Goal: Information Seeking & Learning: Learn about a topic

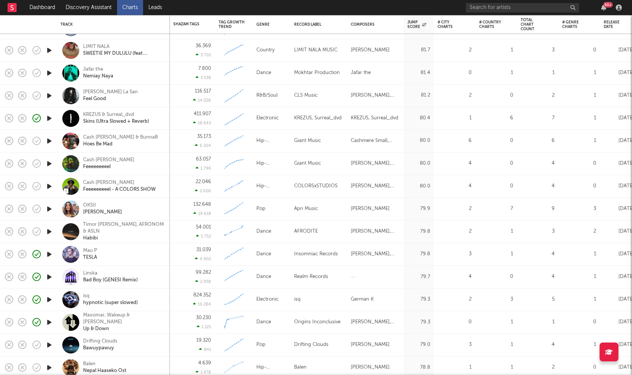
click at [49, 232] on icon "button" at bounding box center [49, 231] width 8 height 9
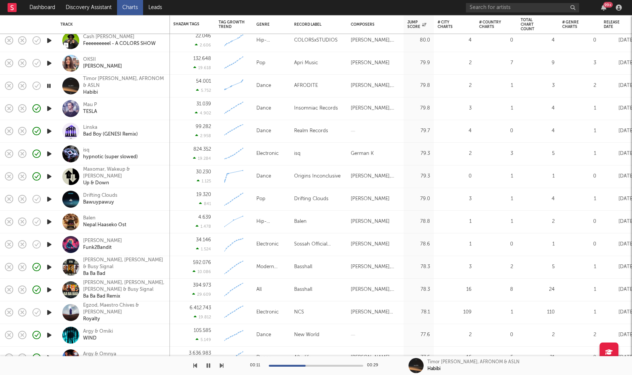
click at [48, 201] on icon "button" at bounding box center [49, 198] width 8 height 9
click at [49, 218] on icon "button" at bounding box center [49, 221] width 8 height 9
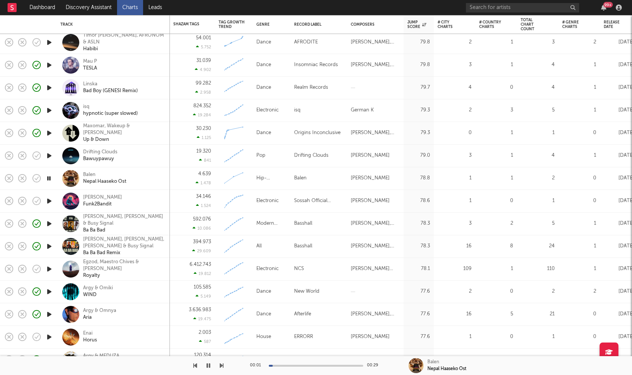
click at [50, 201] on icon "button" at bounding box center [49, 200] width 8 height 9
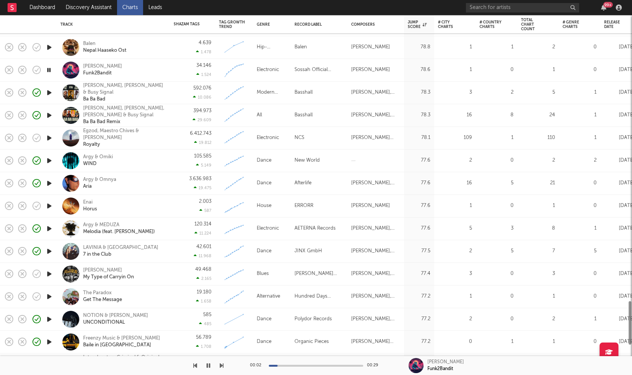
click at [51, 201] on icon "button" at bounding box center [49, 205] width 8 height 9
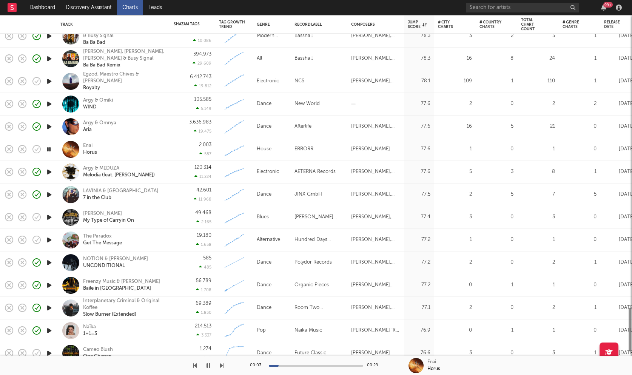
click at [50, 217] on icon "button" at bounding box center [49, 216] width 8 height 9
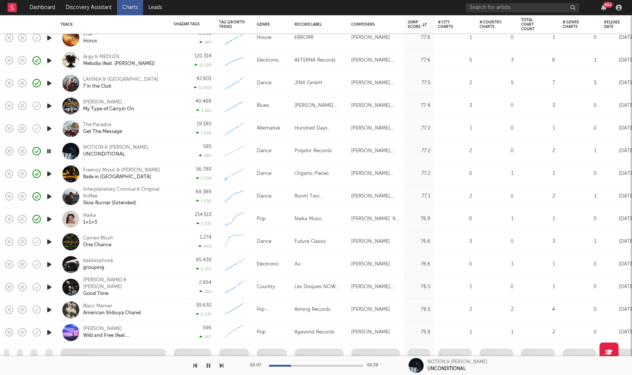
click at [48, 363] on div at bounding box center [49, 372] width 15 height 19
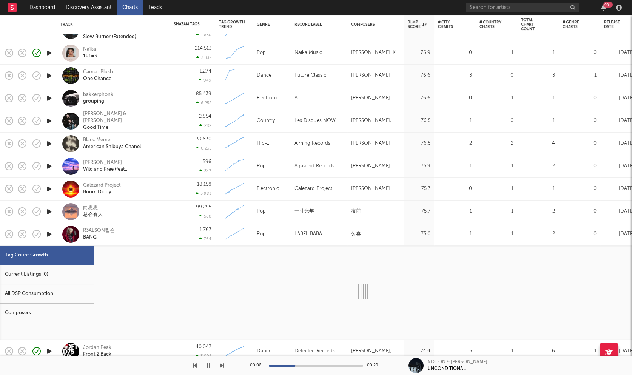
select select "1w"
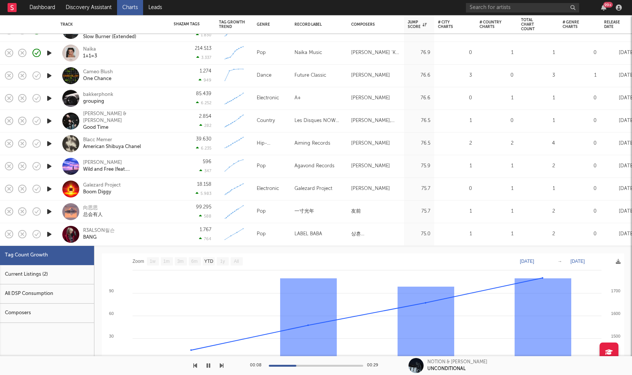
click at [51, 235] on icon "button" at bounding box center [49, 233] width 8 height 9
click at [136, 237] on div "R3ALSON릴슨 BANG" at bounding box center [123, 234] width 81 height 14
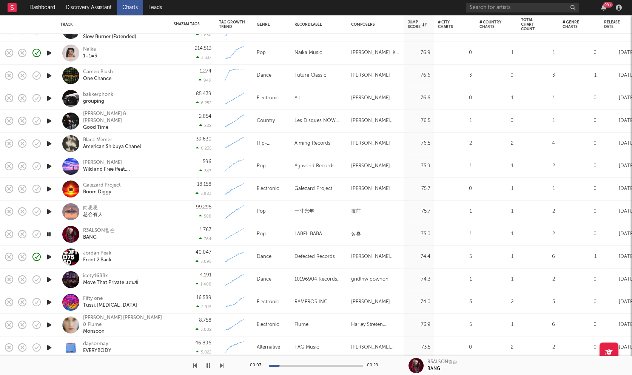
click at [48, 275] on icon "button" at bounding box center [49, 279] width 8 height 9
click at [302, 364] on div "00:03 00:29" at bounding box center [316, 365] width 132 height 19
click at [303, 365] on div at bounding box center [316, 366] width 94 height 2
click at [95, 274] on div "icety1688x" at bounding box center [110, 275] width 55 height 7
click at [208, 366] on icon "button" at bounding box center [208, 365] width 4 height 6
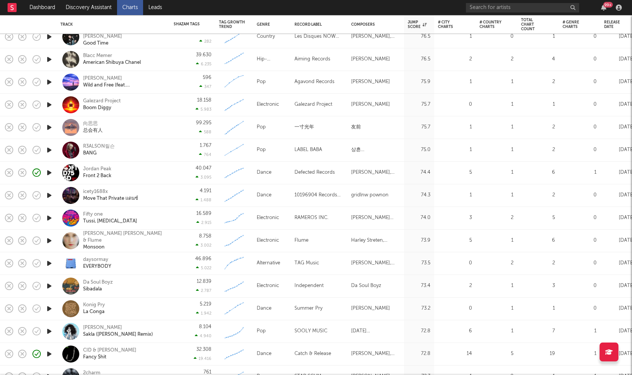
click at [51, 215] on icon "button" at bounding box center [49, 217] width 8 height 9
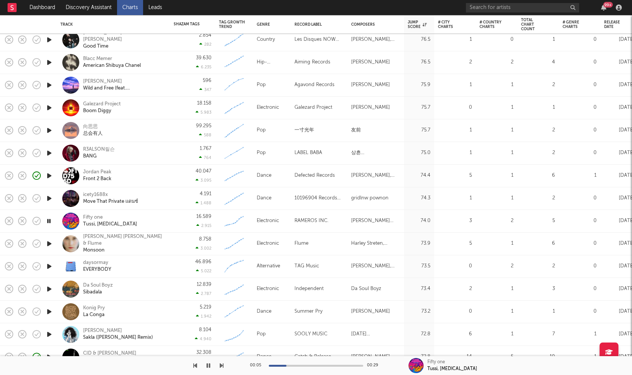
click at [330, 365] on div at bounding box center [316, 366] width 94 height 2
click at [346, 365] on div at bounding box center [316, 366] width 94 height 2
click at [98, 215] on div "Fifty one" at bounding box center [110, 217] width 54 height 7
click at [49, 266] on icon "button" at bounding box center [49, 266] width 8 height 9
drag, startPoint x: 209, startPoint y: 365, endPoint x: 224, endPoint y: 302, distance: 64.9
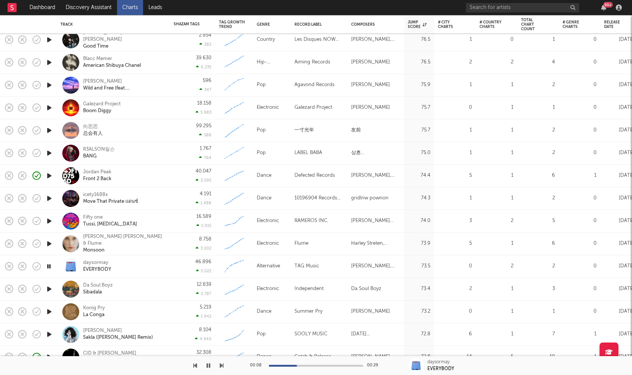
click at [209, 365] on icon "button" at bounding box center [208, 365] width 4 height 6
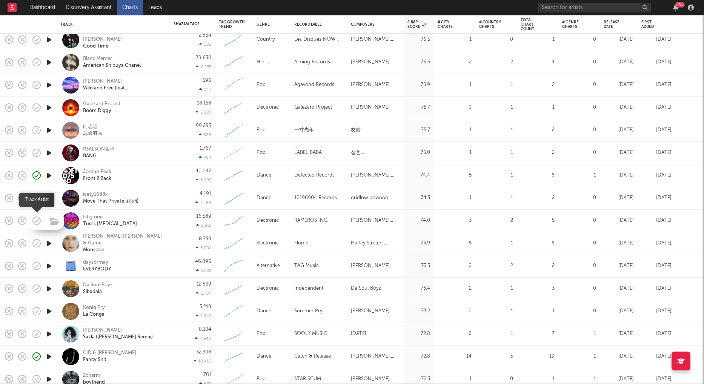
click at [39, 220] on icon "button" at bounding box center [36, 220] width 11 height 11
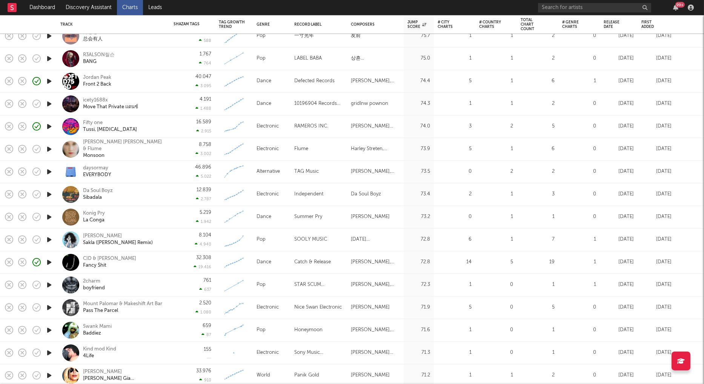
click at [50, 170] on icon "button" at bounding box center [49, 171] width 8 height 9
click at [50, 196] on icon "button" at bounding box center [49, 194] width 8 height 9
click at [48, 217] on icon "button" at bounding box center [49, 216] width 8 height 9
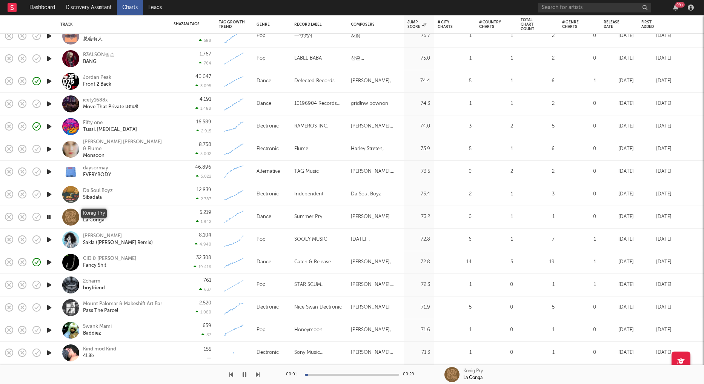
click at [92, 212] on div "Konig Pry" at bounding box center [94, 213] width 22 height 7
click at [245, 374] on icon "button" at bounding box center [245, 375] width 4 height 6
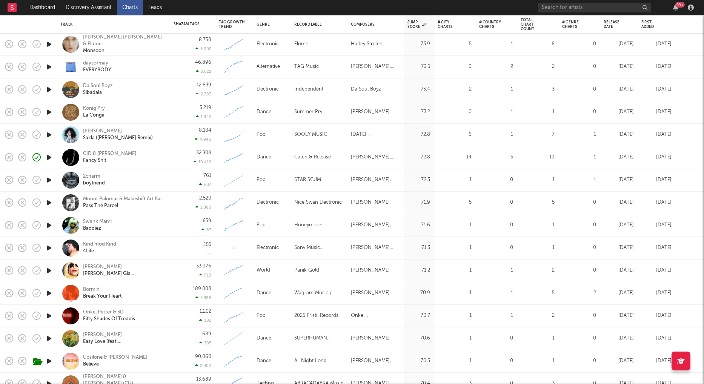
click at [48, 224] on icon "button" at bounding box center [49, 225] width 8 height 9
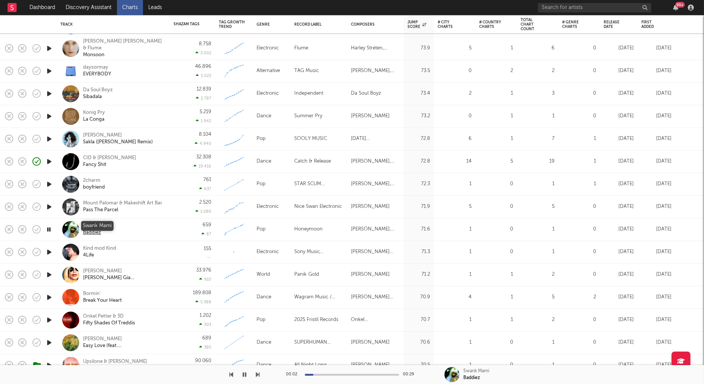
click at [91, 226] on div "Swank Mami" at bounding box center [97, 226] width 29 height 7
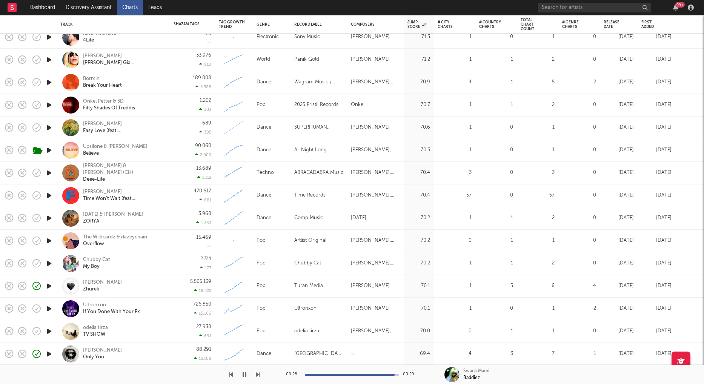
click at [48, 173] on icon "button" at bounding box center [49, 172] width 8 height 9
click at [48, 191] on div at bounding box center [49, 196] width 15 height 23
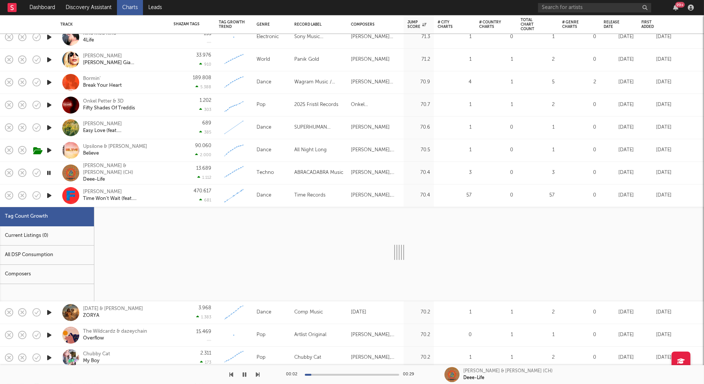
click at [48, 194] on icon "button" at bounding box center [49, 195] width 8 height 9
select select "3m"
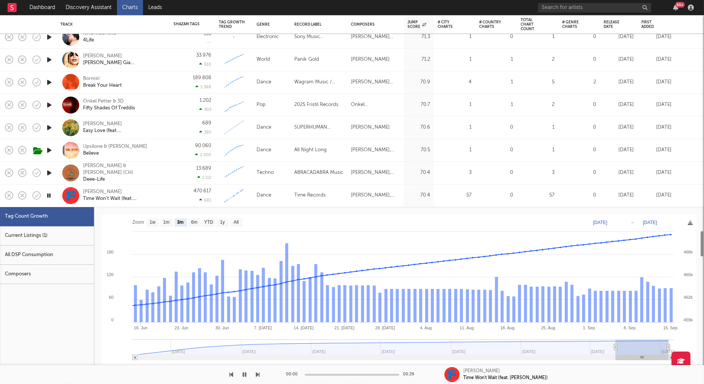
click at [177, 198] on div "470.617 681" at bounding box center [193, 196] width 38 height 22
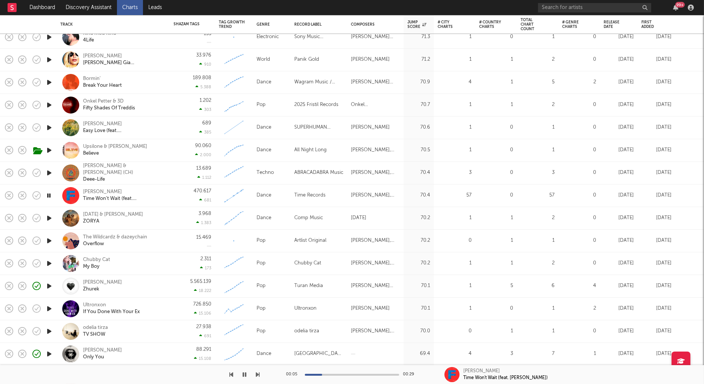
click at [49, 218] on icon "button" at bounding box center [49, 218] width 8 height 9
click at [109, 214] on div "RAJA & Jamala" at bounding box center [113, 214] width 60 height 7
click at [139, 225] on div "RAJA & Jamala ZORYA" at bounding box center [123, 218] width 81 height 14
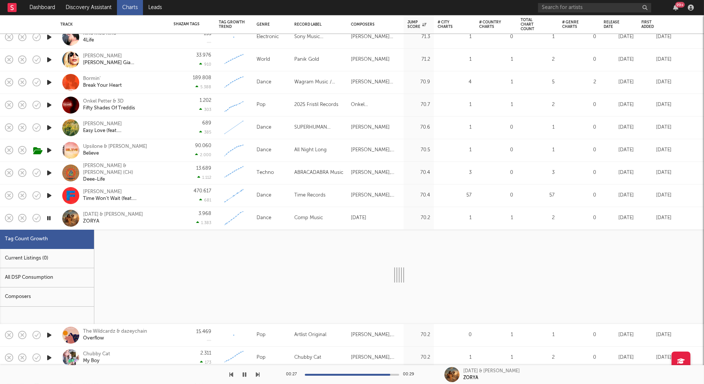
select select "1w"
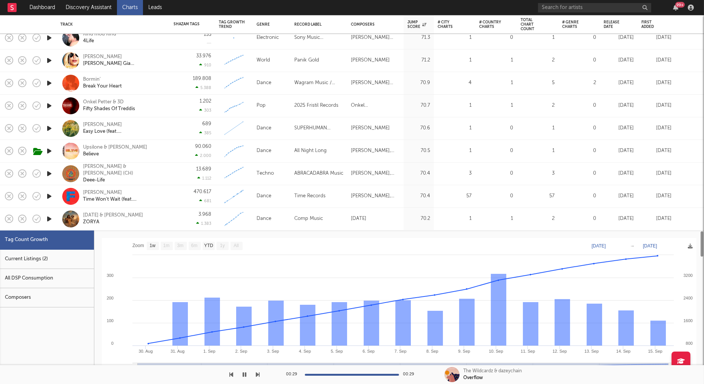
click at [152, 216] on div "RAJA & Jamala ZORYA" at bounding box center [123, 219] width 81 height 14
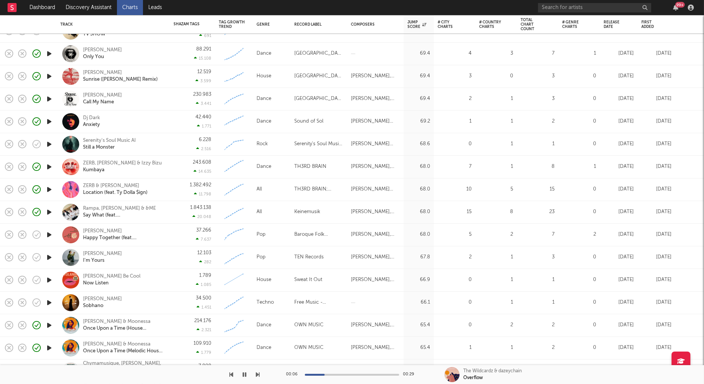
click at [129, 3] on link "Charts" at bounding box center [130, 7] width 26 height 15
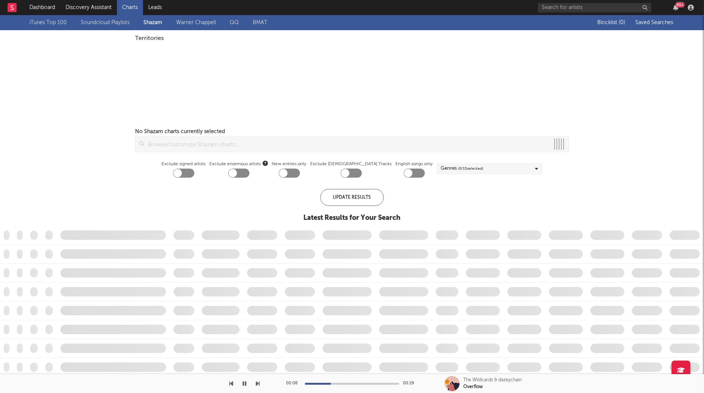
checkbox input "true"
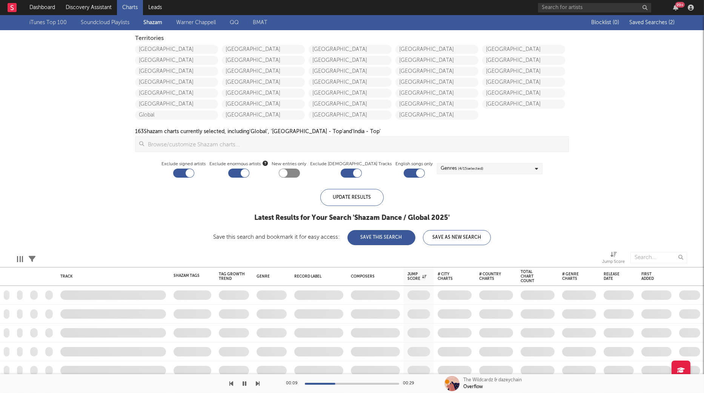
click at [109, 22] on link "Soundcloud Playlists" at bounding box center [105, 22] width 49 height 9
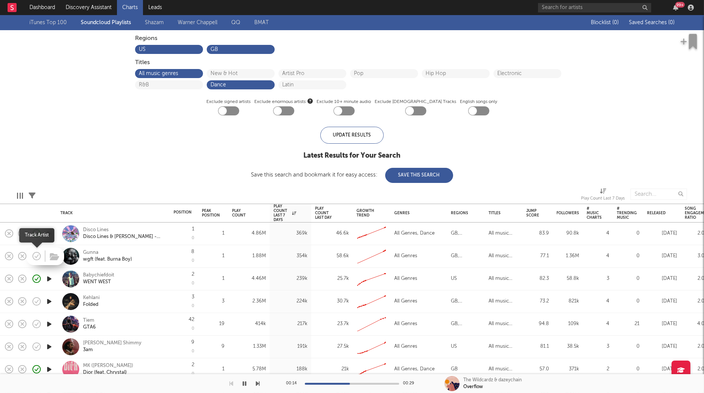
click at [39, 257] on icon "button" at bounding box center [36, 256] width 11 height 11
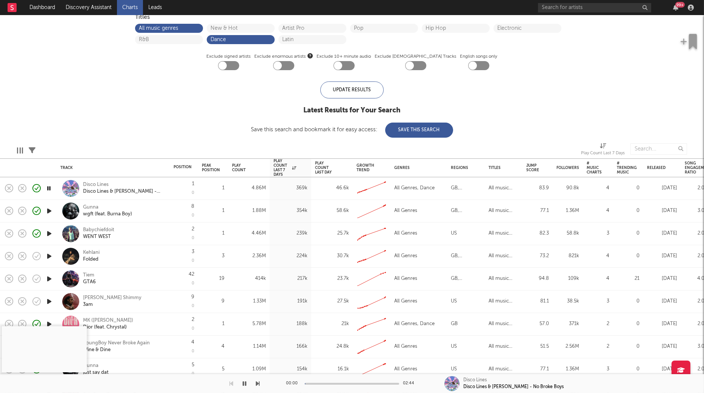
click at [50, 277] on icon "button" at bounding box center [49, 278] width 8 height 9
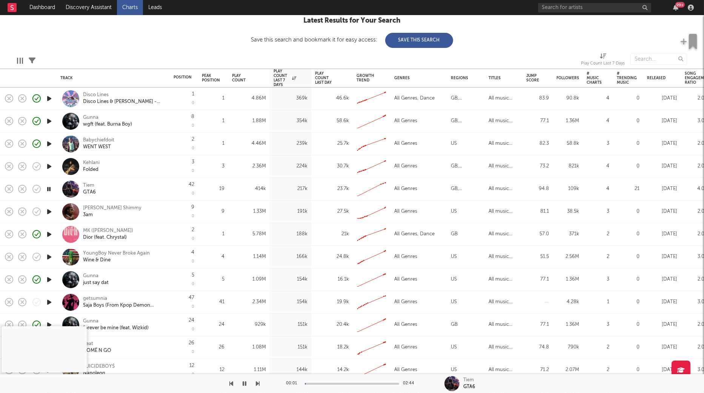
click at [349, 374] on div at bounding box center [352, 384] width 94 height 2
click at [52, 212] on icon "button" at bounding box center [49, 211] width 8 height 9
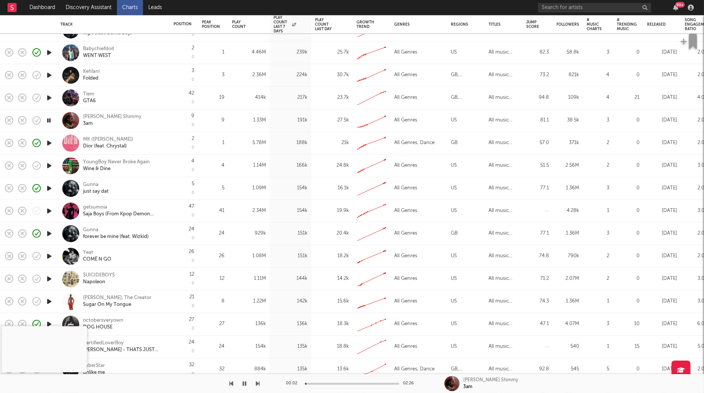
click at [49, 255] on icon "button" at bounding box center [49, 256] width 8 height 9
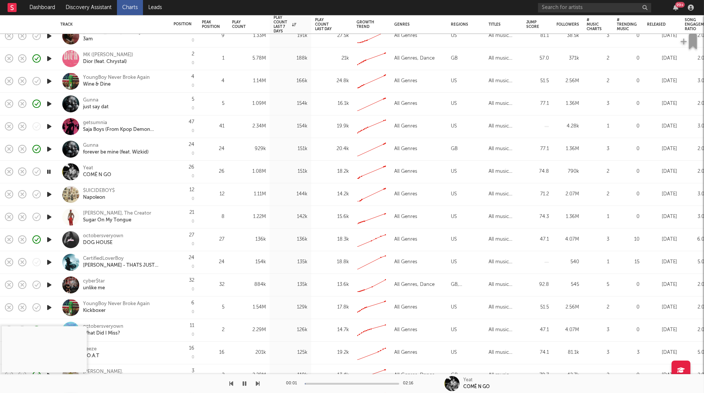
click at [48, 287] on icon "button" at bounding box center [49, 284] width 8 height 9
click at [337, 374] on div "00:01 03:18" at bounding box center [352, 383] width 132 height 19
click at [337, 374] on div at bounding box center [352, 384] width 94 height 2
drag, startPoint x: 345, startPoint y: 383, endPoint x: 350, endPoint y: 383, distance: 4.9
click at [347, 374] on div at bounding box center [352, 384] width 94 height 2
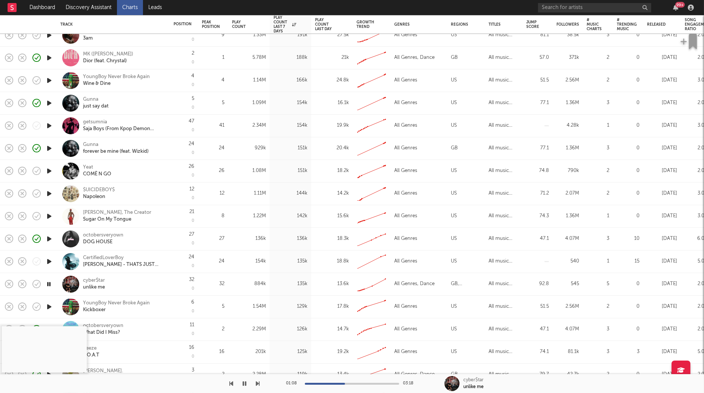
click at [382, 374] on div "01:08 03:18" at bounding box center [352, 383] width 132 height 19
click at [388, 374] on div at bounding box center [352, 384] width 94 height 2
click at [314, 374] on div at bounding box center [341, 384] width 94 height 2
click at [322, 374] on div at bounding box center [352, 384] width 94 height 2
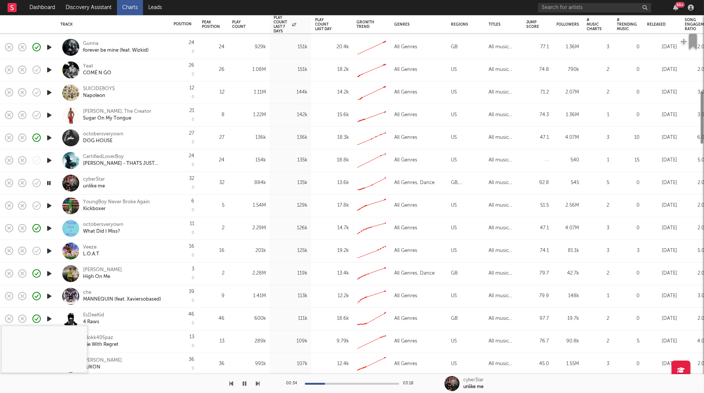
click at [48, 249] on icon "button" at bounding box center [49, 250] width 8 height 9
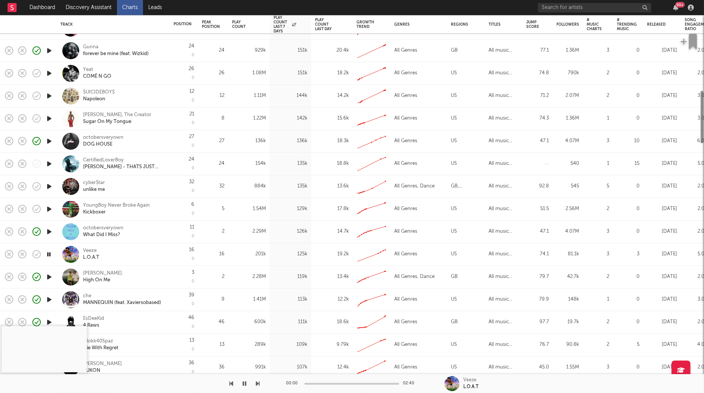
click at [330, 374] on div at bounding box center [352, 384] width 94 height 2
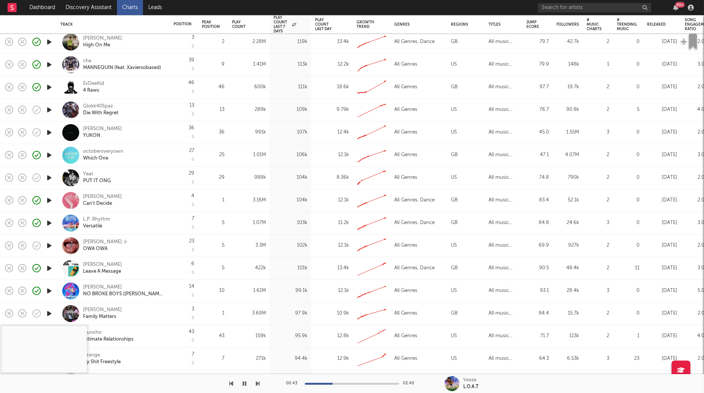
click at [46, 270] on icon "button" at bounding box center [49, 268] width 8 height 9
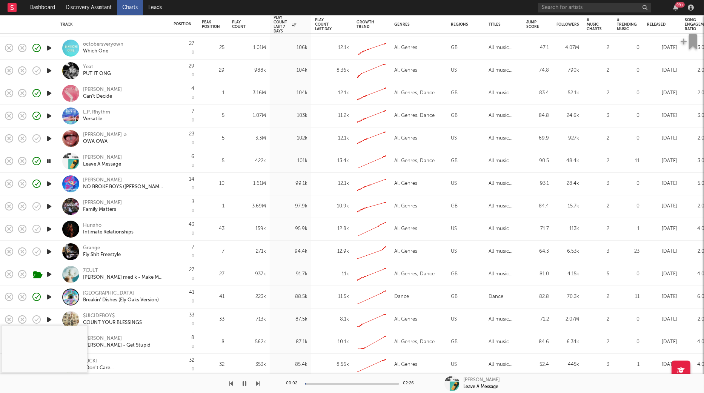
click at [50, 273] on icon "button" at bounding box center [49, 274] width 8 height 9
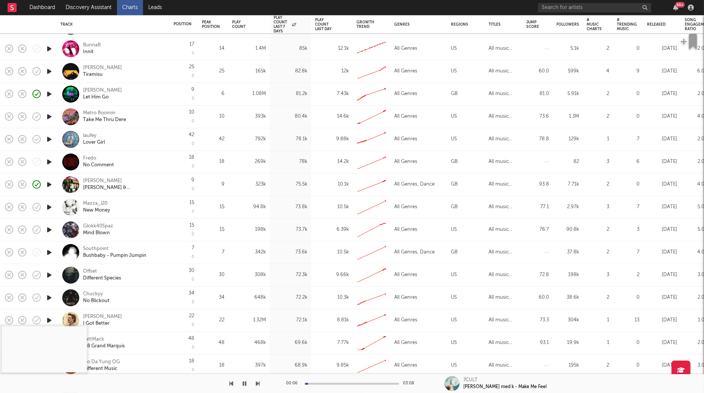
click at [51, 252] on icon "button" at bounding box center [49, 252] width 8 height 9
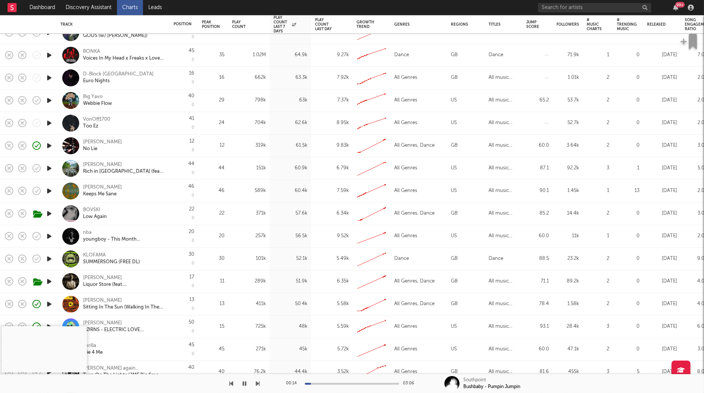
click at [50, 259] on icon "button" at bounding box center [49, 258] width 8 height 9
click at [323, 374] on div "00:02 03:41" at bounding box center [352, 383] width 132 height 19
click at [323, 374] on div at bounding box center [352, 384] width 94 height 2
click at [333, 374] on div at bounding box center [352, 384] width 94 height 2
click at [100, 255] on div "KLOFAMA" at bounding box center [111, 255] width 57 height 7
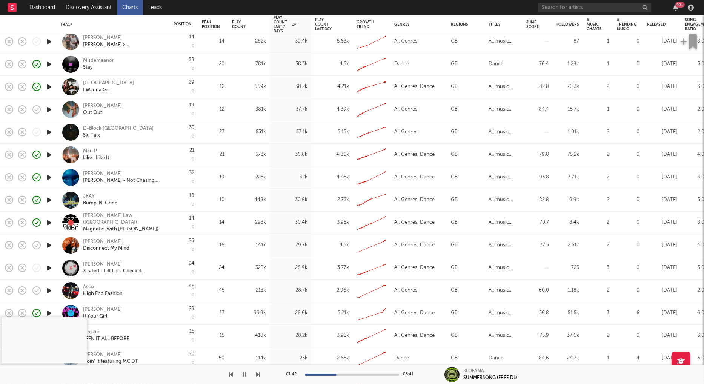
click at [50, 268] on icon "button" at bounding box center [49, 267] width 8 height 9
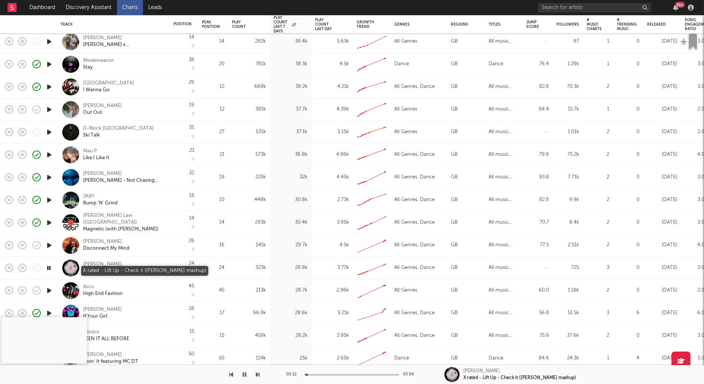
click at [123, 272] on div "X rated - Lift Up - Check it (ross shields mashup)" at bounding box center [123, 271] width 81 height 7
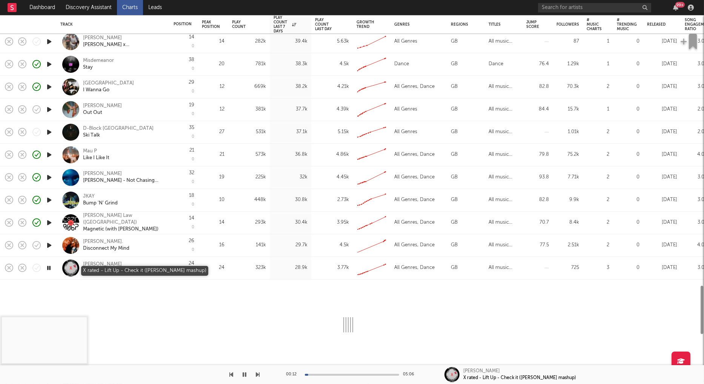
select select "1w"
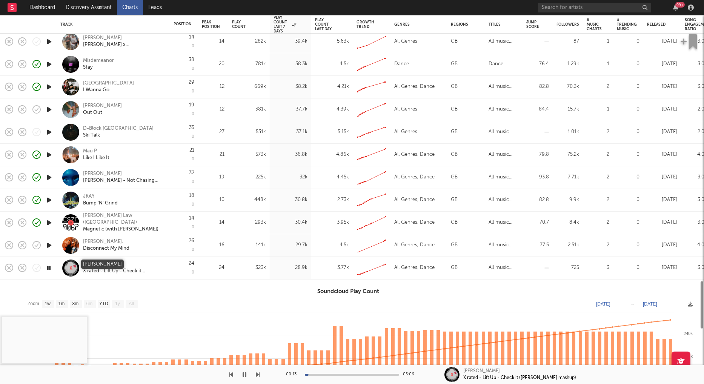
click at [98, 265] on div "ross shields" at bounding box center [102, 264] width 39 height 7
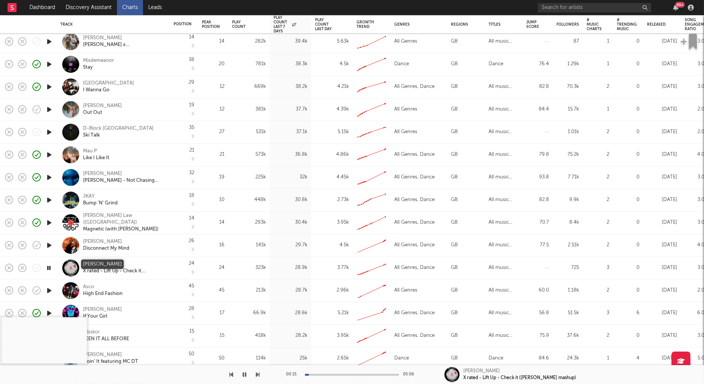
click at [99, 264] on div "ross shields" at bounding box center [102, 264] width 39 height 7
select select "1w"
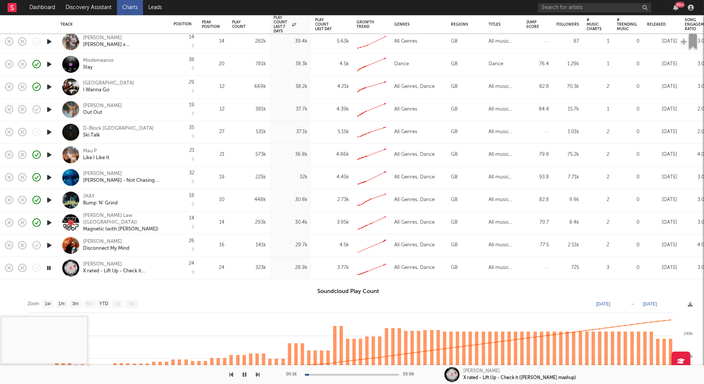
click at [106, 262] on div "ross shields" at bounding box center [102, 264] width 39 height 7
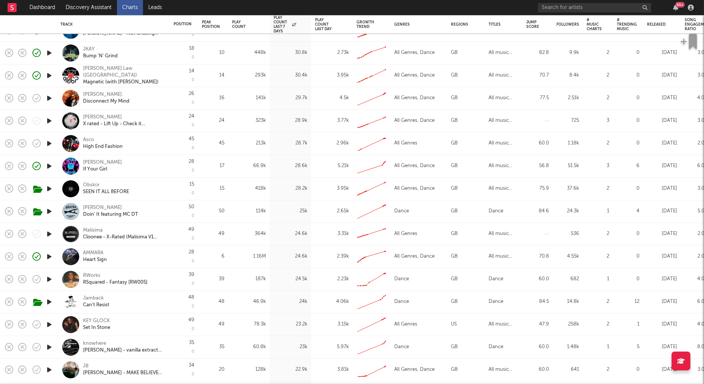
click at [49, 346] on icon "button" at bounding box center [49, 347] width 8 height 9
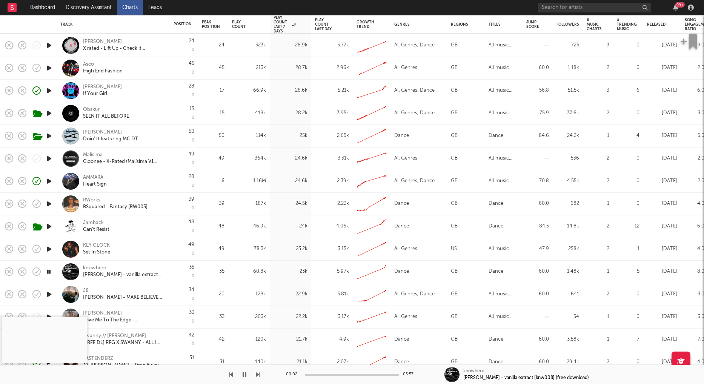
click at [323, 374] on div at bounding box center [352, 375] width 94 height 2
click at [242, 372] on button "button" at bounding box center [245, 374] width 8 height 19
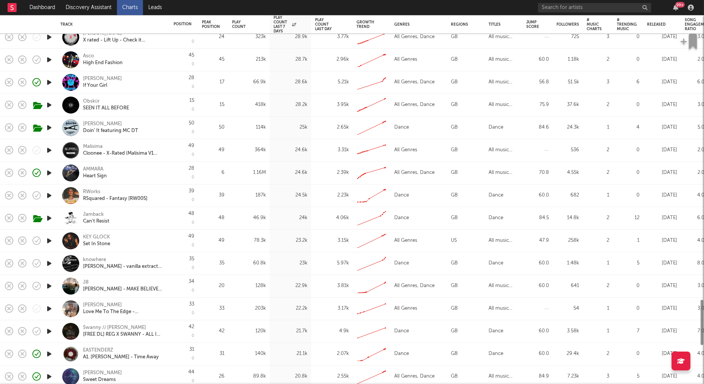
click at [46, 265] on icon "button" at bounding box center [49, 263] width 8 height 9
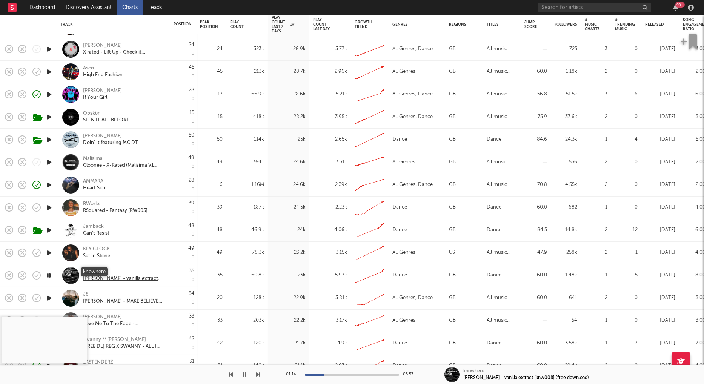
click at [95, 271] on div "knowhere" at bounding box center [123, 272] width 81 height 7
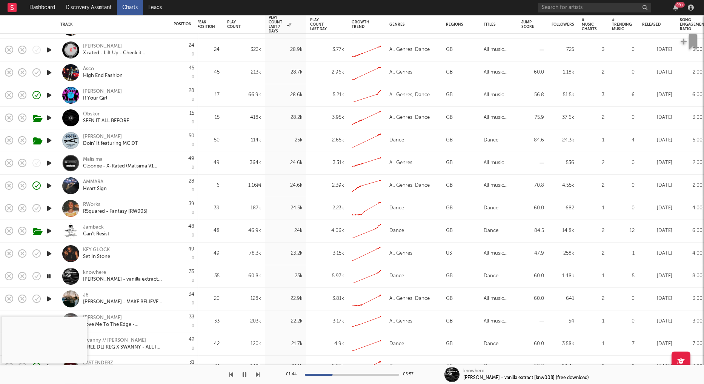
click at [48, 277] on icon "button" at bounding box center [48, 276] width 7 height 9
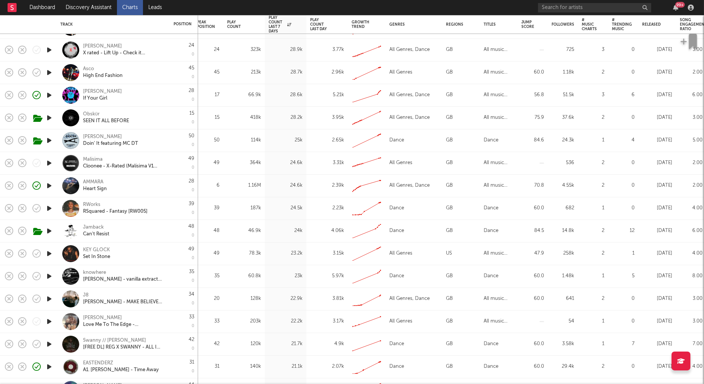
click at [51, 251] on icon "button" at bounding box center [49, 253] width 8 height 9
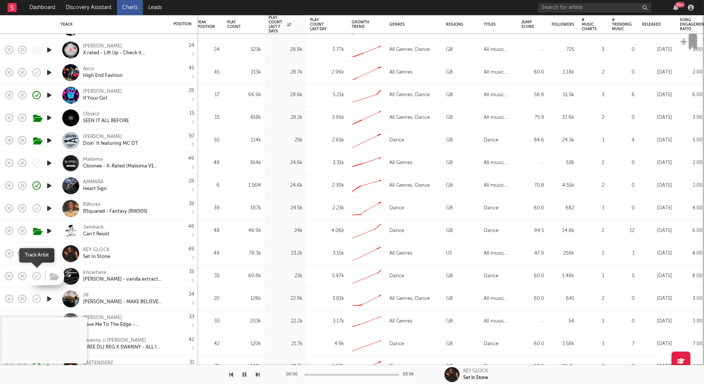
click at [33, 277] on icon "button" at bounding box center [36, 276] width 11 height 11
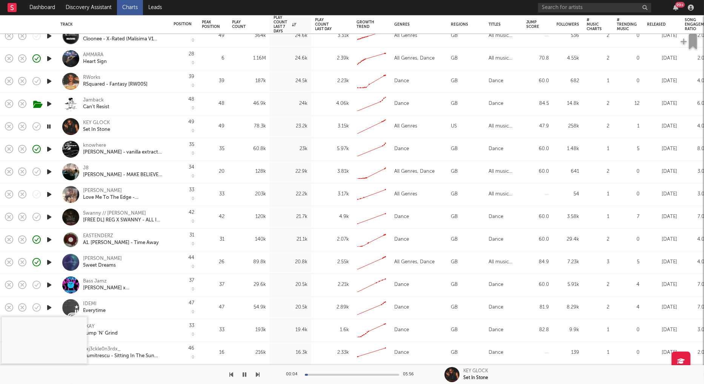
click at [52, 218] on icon "button" at bounding box center [49, 216] width 8 height 9
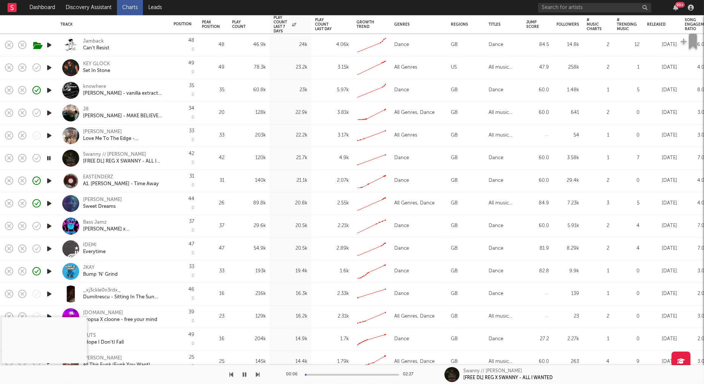
click at [50, 224] on icon "button" at bounding box center [49, 226] width 8 height 9
click at [49, 248] on icon "button" at bounding box center [49, 248] width 8 height 9
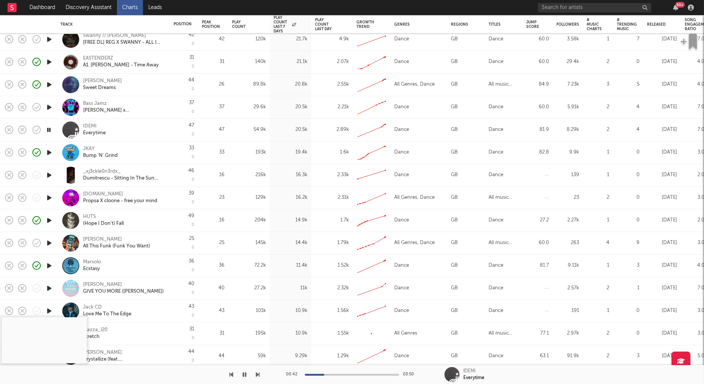
click at [46, 175] on icon "button" at bounding box center [49, 175] width 8 height 9
click at [48, 242] on icon "button" at bounding box center [49, 242] width 8 height 9
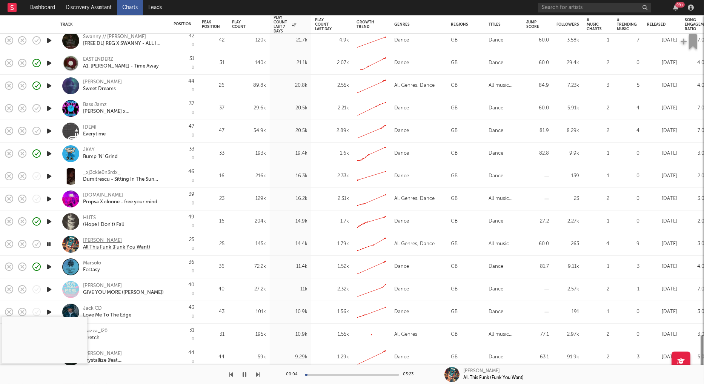
click at [106, 240] on div "Hugo Godfroy All This Funk (Funk You Want)" at bounding box center [113, 244] width 106 height 22
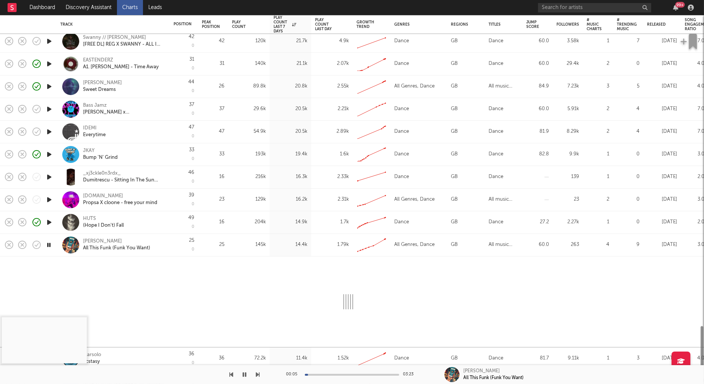
select select "1w"
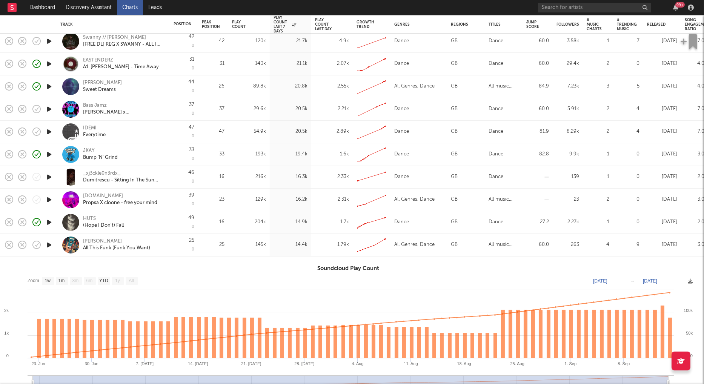
click at [167, 244] on div "Hugo Godfroy All This Funk (Funk You Want)" at bounding box center [113, 245] width 113 height 23
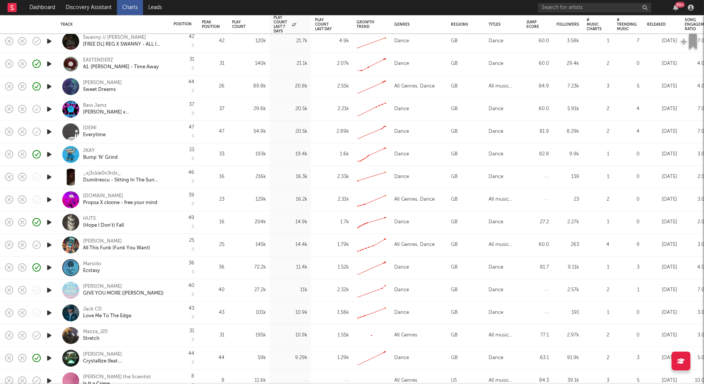
click at [48, 290] on icon "button" at bounding box center [49, 290] width 8 height 9
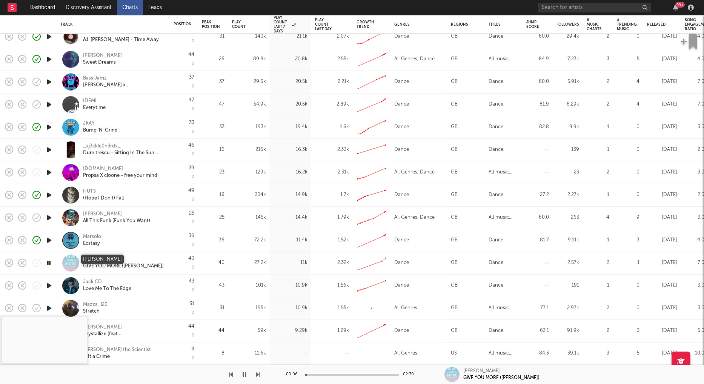
click at [103, 259] on div "Conor Hughes" at bounding box center [102, 259] width 39 height 7
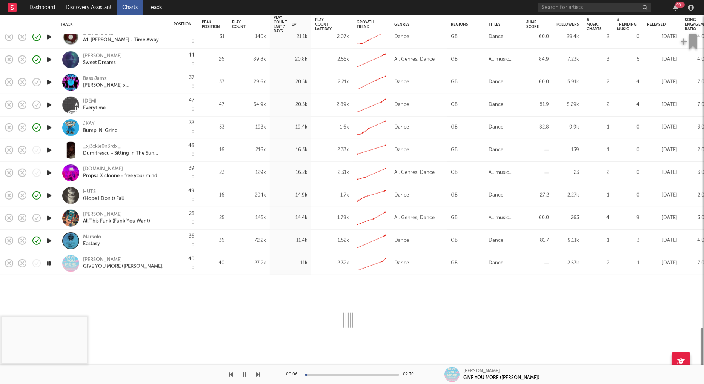
select select "1w"
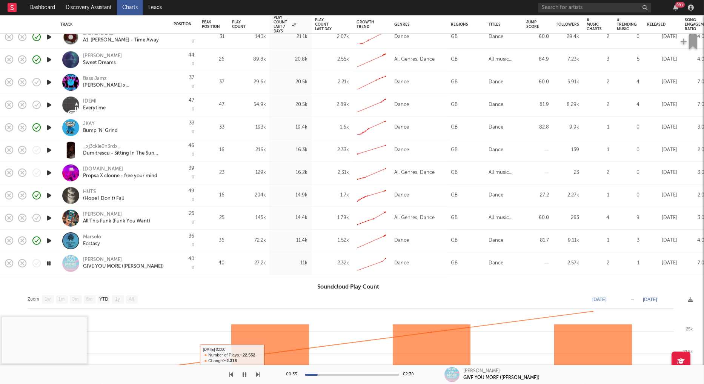
click at [326, 374] on div at bounding box center [352, 375] width 94 height 2
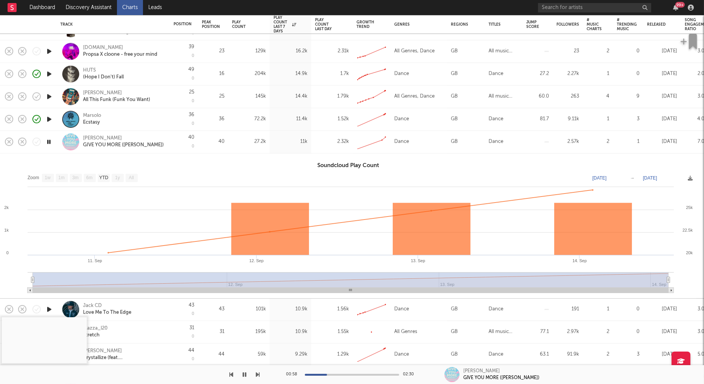
click at [331, 374] on div at bounding box center [352, 375] width 94 height 2
click at [334, 374] on div at bounding box center [352, 375] width 94 height 2
copy div "Conor Hughes GIVE YOU MORE (MAKINA)"
drag, startPoint x: 158, startPoint y: 146, endPoint x: 83, endPoint y: 139, distance: 75.4
click at [83, 139] on div "Conor Hughes GIVE YOU MORE (MAKINA)" at bounding box center [113, 142] width 113 height 23
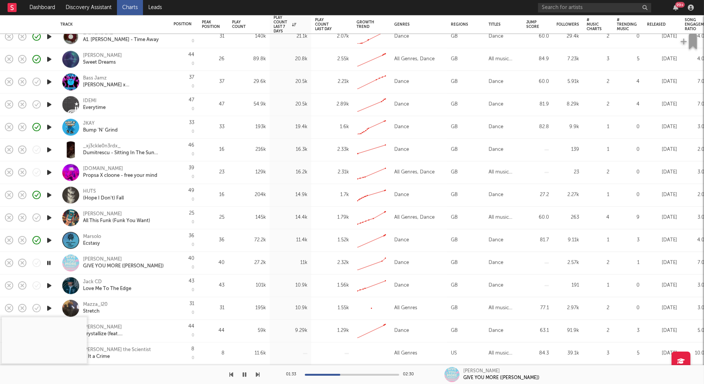
click at [621, 0] on div "99 +" at bounding box center [617, 7] width 158 height 15
click at [47, 285] on icon "button" at bounding box center [49, 285] width 8 height 9
click at [93, 281] on div "Jack CD" at bounding box center [92, 282] width 19 height 7
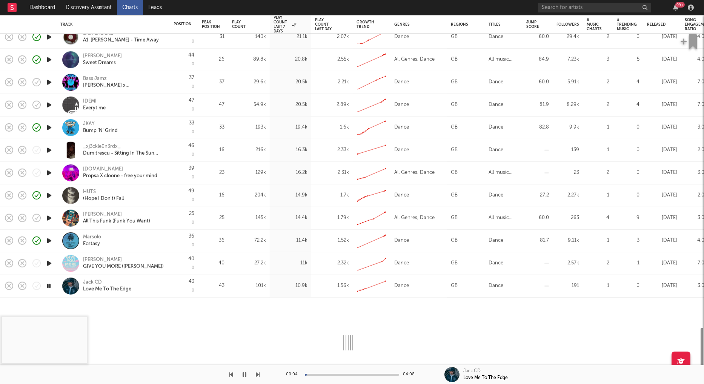
select select "1w"
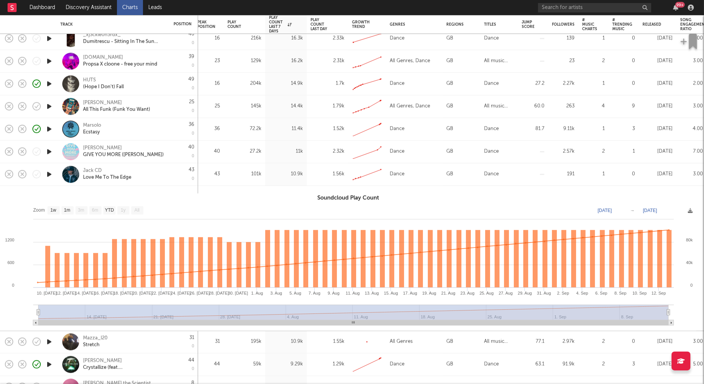
click at [158, 171] on div "Jack CD Love Me To The Edge" at bounding box center [123, 175] width 81 height 14
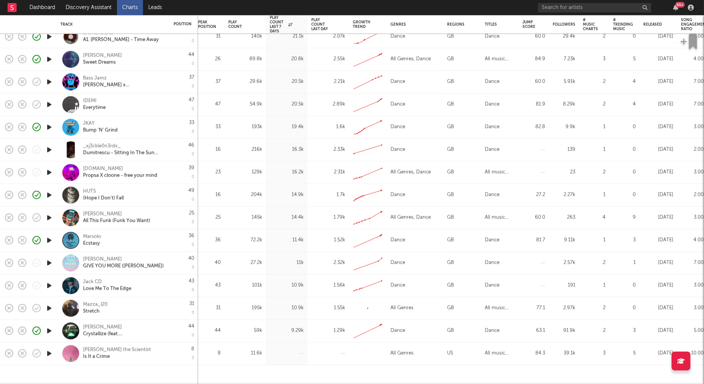
click at [50, 331] on icon "button" at bounding box center [49, 330] width 8 height 9
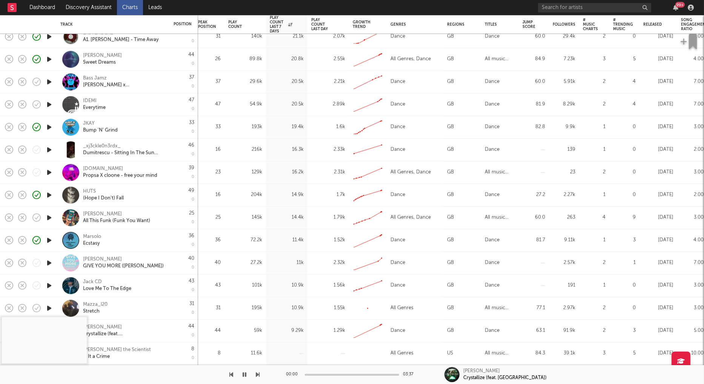
click at [147, 328] on div "Billy Gillies Crystallize (feat. Nu-La)" at bounding box center [123, 331] width 81 height 14
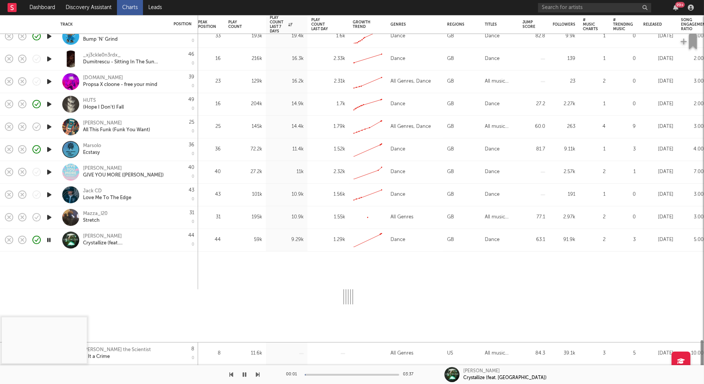
select select "1w"
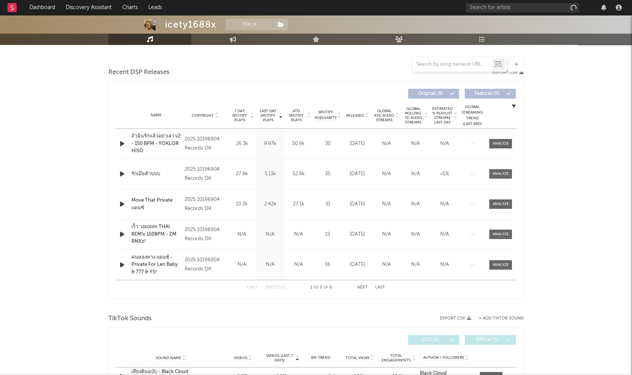
select select "1w"
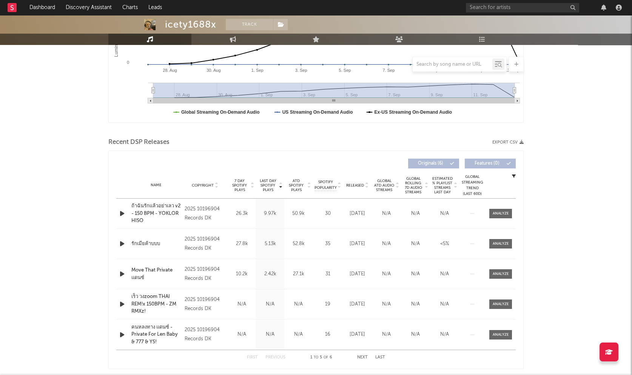
click at [257, 182] on div "Last Day Spotify Plays" at bounding box center [270, 185] width 28 height 14
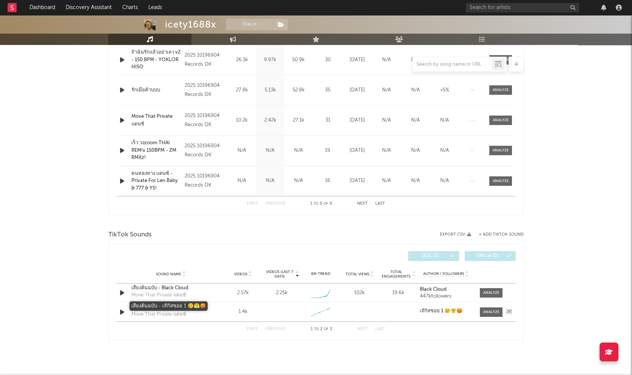
scroll to position [332, 0]
click at [126, 292] on icon "button" at bounding box center [122, 292] width 8 height 9
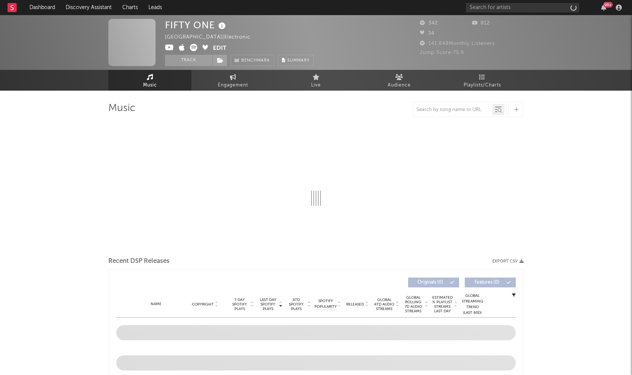
select select "1w"
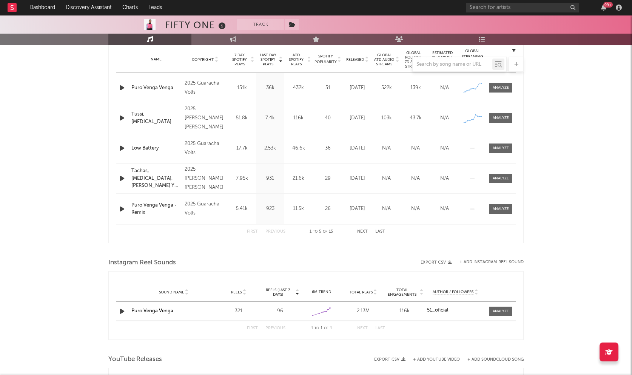
scroll to position [303, 0]
click at [119, 89] on icon "button" at bounding box center [122, 88] width 8 height 9
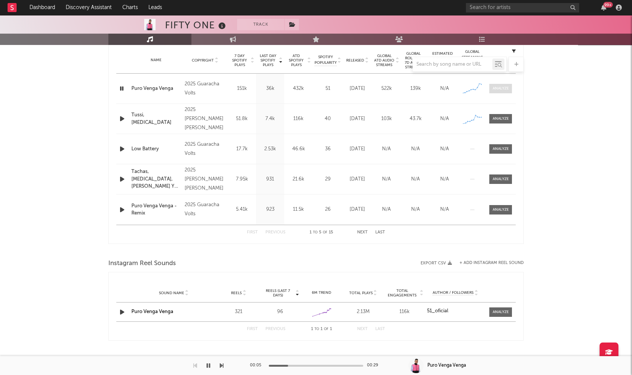
click at [496, 88] on div at bounding box center [500, 89] width 16 height 6
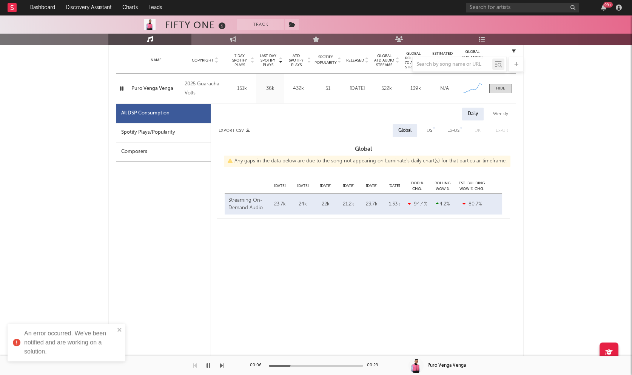
select select "1w"
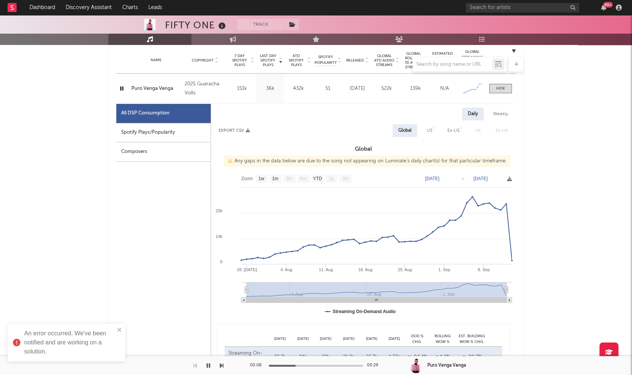
scroll to position [304, 0]
click at [154, 132] on div "Spotify Plays/Popularity" at bounding box center [163, 132] width 94 height 19
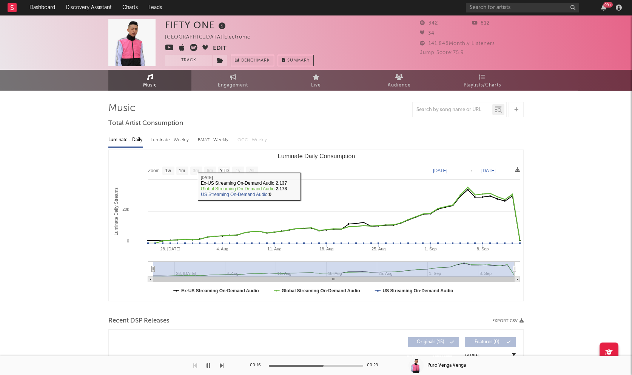
scroll to position [0, 0]
click at [218, 27] on icon at bounding box center [222, 26] width 11 height 11
click at [223, 26] on icon at bounding box center [222, 26] width 11 height 11
click at [169, 48] on icon at bounding box center [169, 48] width 9 height 8
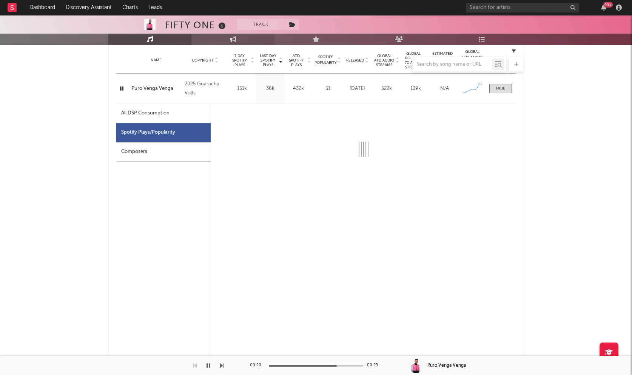
scroll to position [338, 0]
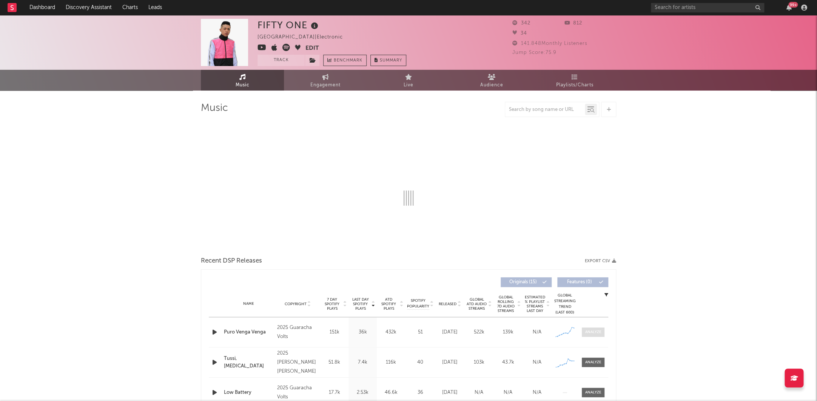
click at [591, 331] on div at bounding box center [593, 332] width 16 height 6
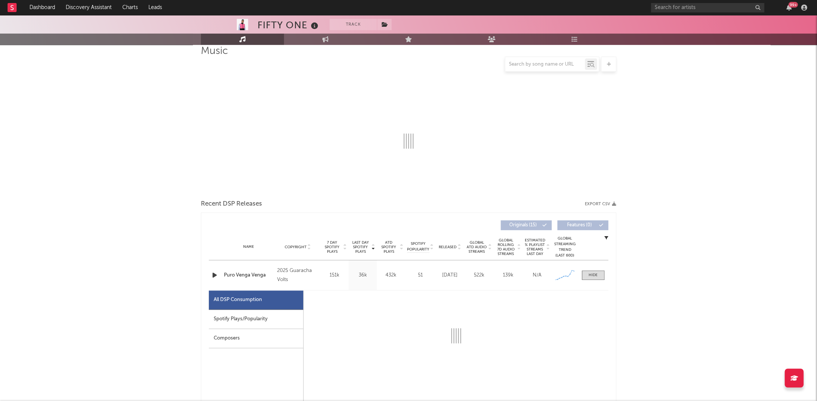
scroll to position [108, 0]
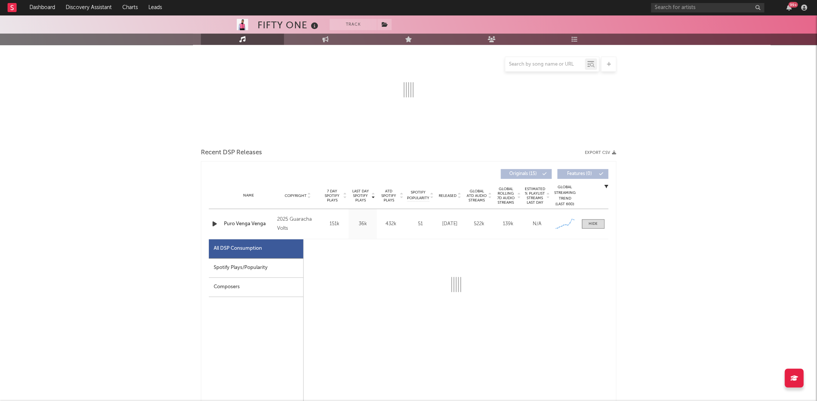
select select "1w"
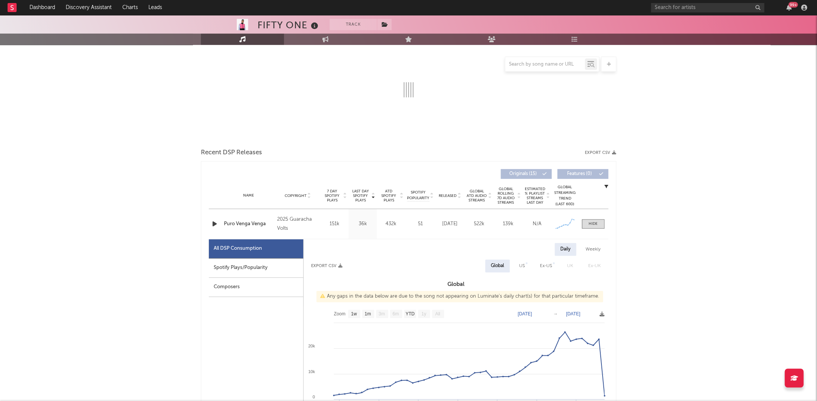
click at [234, 270] on div "Spotify Plays/Popularity" at bounding box center [256, 267] width 94 height 19
select select "1w"
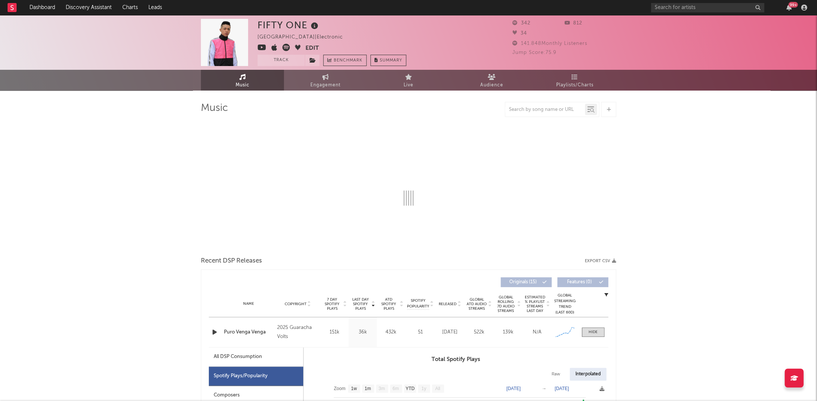
scroll to position [0, 0]
click at [263, 46] on icon at bounding box center [261, 48] width 9 height 8
click at [314, 63] on span at bounding box center [312, 60] width 15 height 11
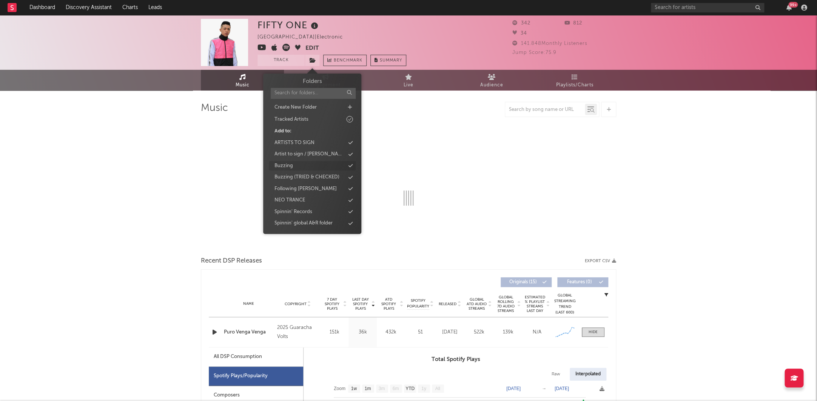
click at [307, 163] on div "Buzzing" at bounding box center [312, 166] width 87 height 10
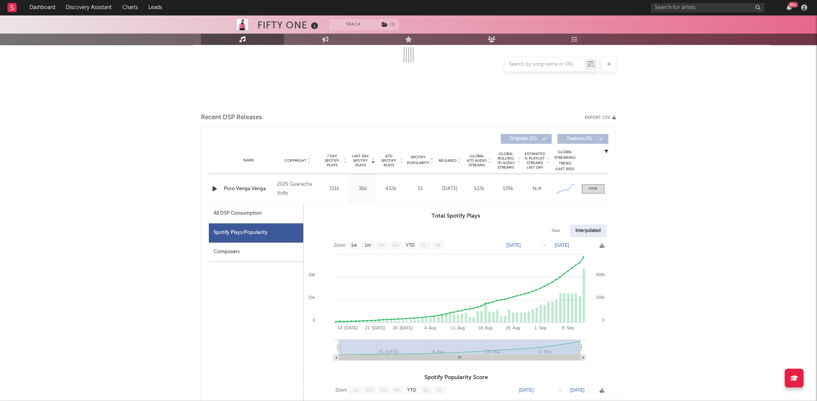
scroll to position [169, 0]
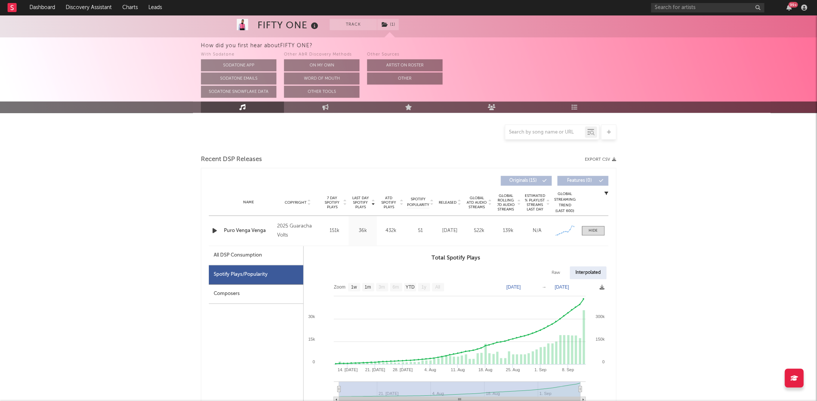
click at [214, 161] on span "Recent DSP Releases" at bounding box center [231, 159] width 61 height 9
drag, startPoint x: 268, startPoint y: 229, endPoint x: 255, endPoint y: 229, distance: 12.5
drag, startPoint x: 221, startPoint y: 229, endPoint x: 265, endPoint y: 229, distance: 44.2
click at [265, 229] on div "Name Puro Venga Venga Copyright 2025 Guaracha Volts Label Guaracha Volts Album …" at bounding box center [408, 231] width 399 height 30
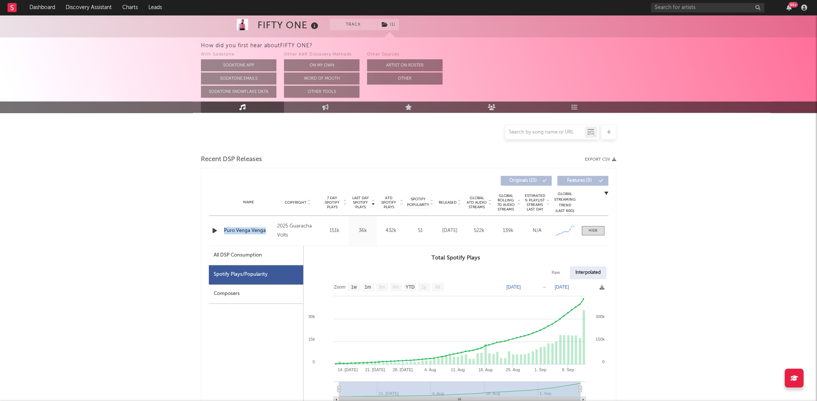
copy div "Name Puro Venga Venga"
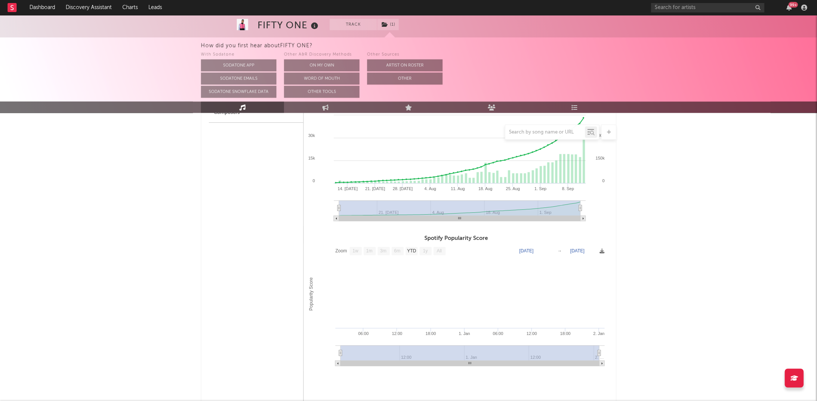
scroll to position [382, 0]
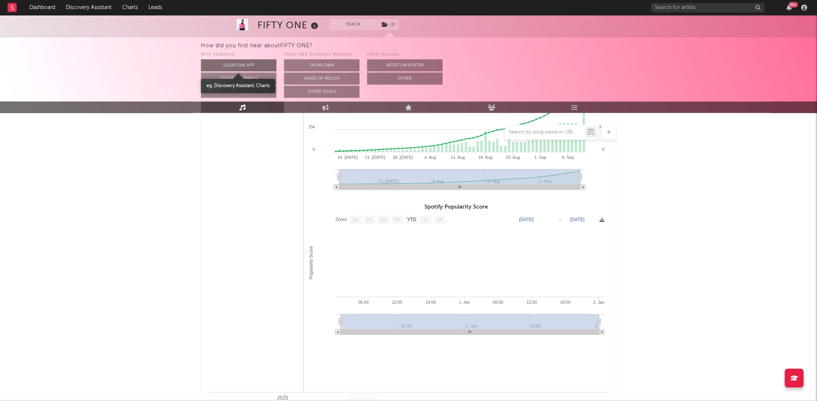
click at [234, 63] on button "Sodatone App" at bounding box center [238, 65] width 75 height 12
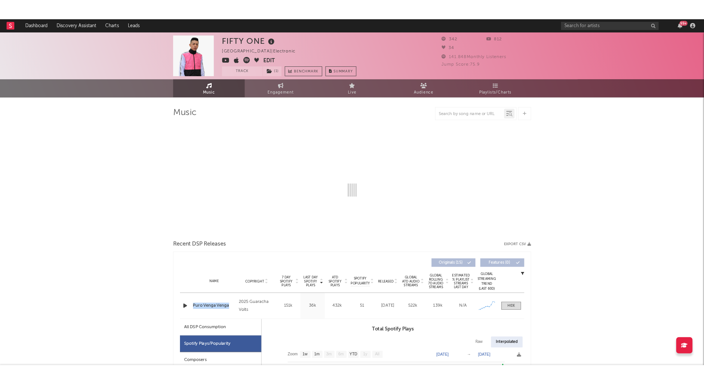
scroll to position [0, 0]
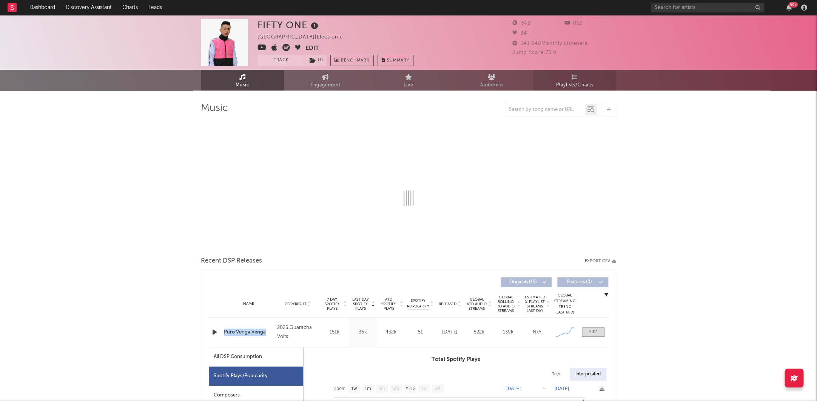
click at [561, 73] on link "Playlists/Charts" at bounding box center [574, 80] width 83 height 21
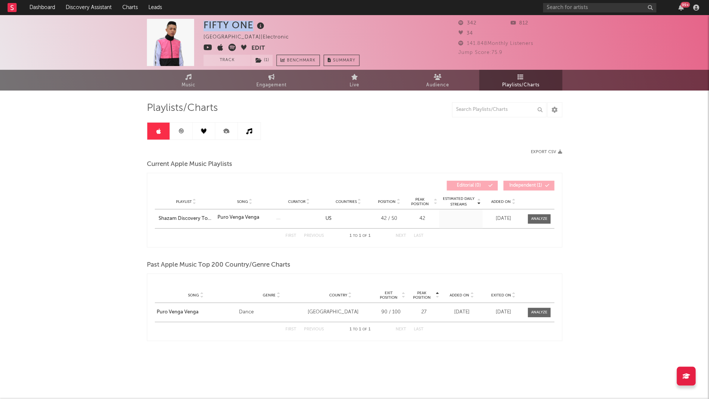
drag, startPoint x: 203, startPoint y: 27, endPoint x: 251, endPoint y: 23, distance: 48.9
click at [251, 23] on div "FIFTY ONE Mexico | Electronic Edit Track ( 1 ) Benchmark Summary 342 812 34 141…" at bounding box center [354, 42] width 709 height 55
copy div "FIFTY ONE"
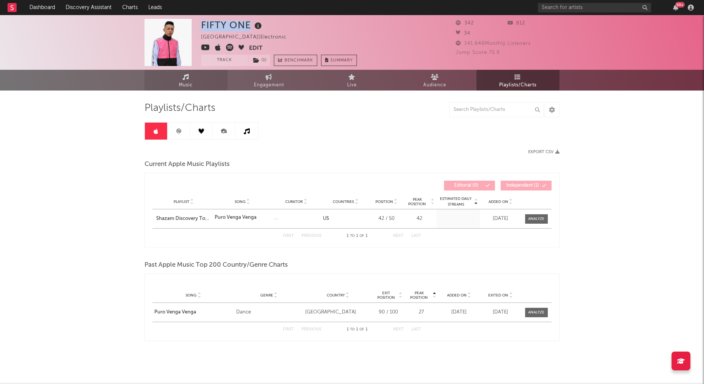
click at [177, 75] on link "Music" at bounding box center [186, 80] width 83 height 21
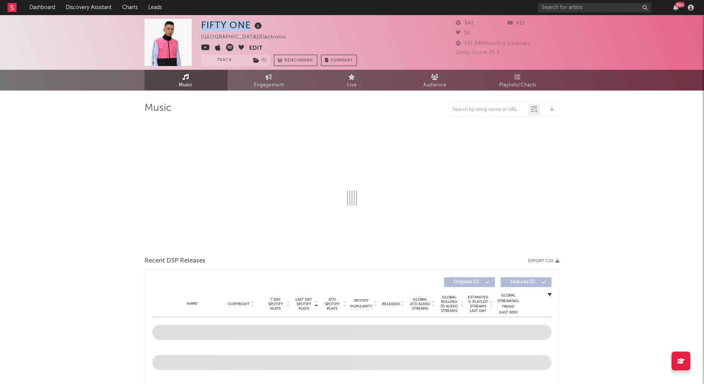
select select "1w"
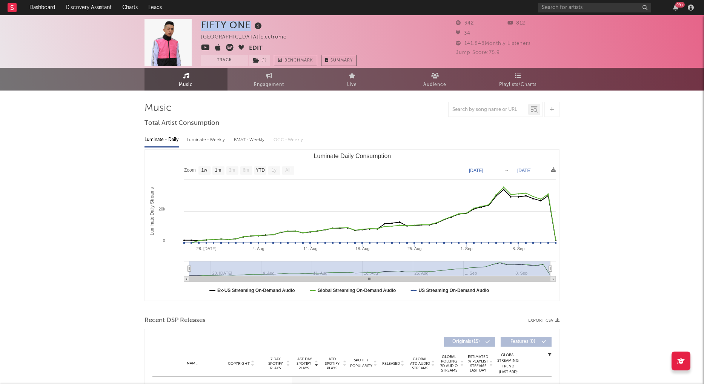
scroll to position [-1, 0]
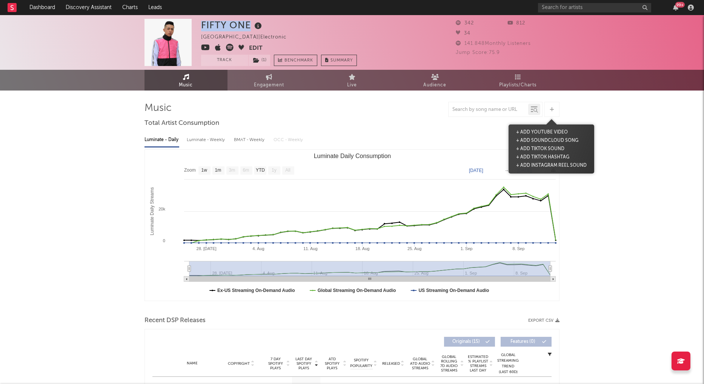
click at [557, 112] on div at bounding box center [552, 109] width 15 height 15
click at [558, 111] on div at bounding box center [552, 109] width 15 height 15
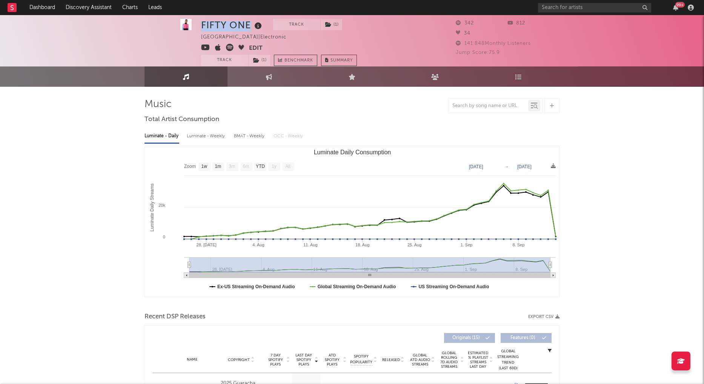
scroll to position [5, 0]
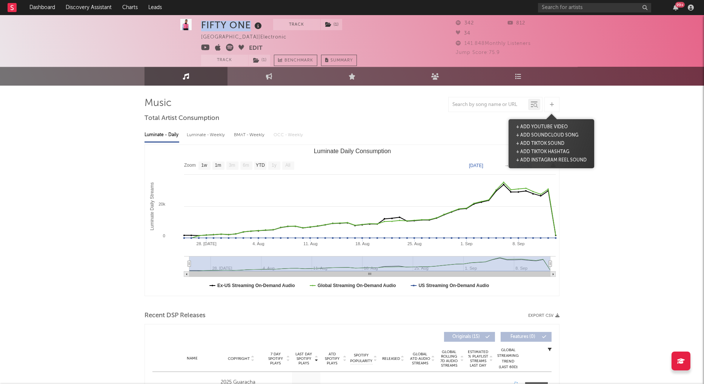
click at [556, 109] on div at bounding box center [552, 104] width 15 height 15
click at [548, 141] on button "+ Add TikTok Sound" at bounding box center [540, 144] width 52 height 8
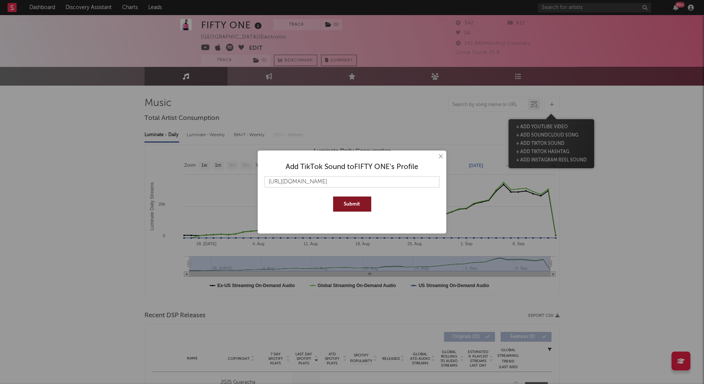
type input "https://www.tiktok.com/music/Puro-Venga-Venga-7508033827132491793"
click at [348, 204] on button "Submit" at bounding box center [352, 204] width 38 height 15
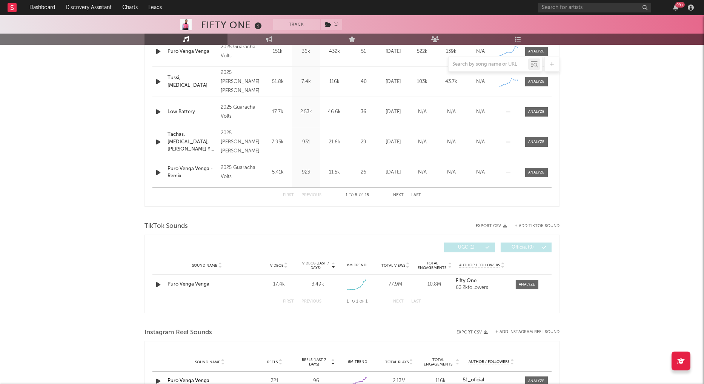
scroll to position [355, 0]
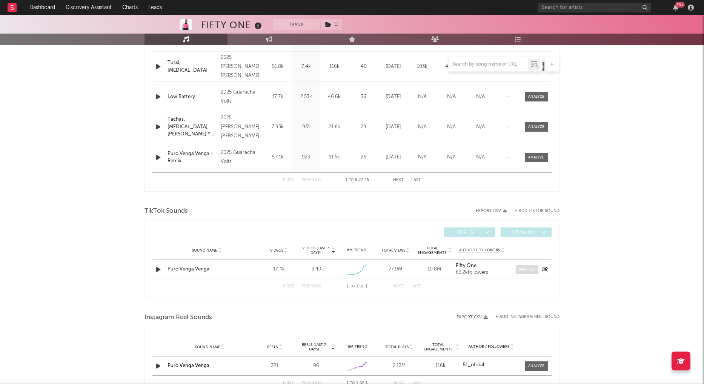
click at [534, 267] on div at bounding box center [527, 270] width 16 height 6
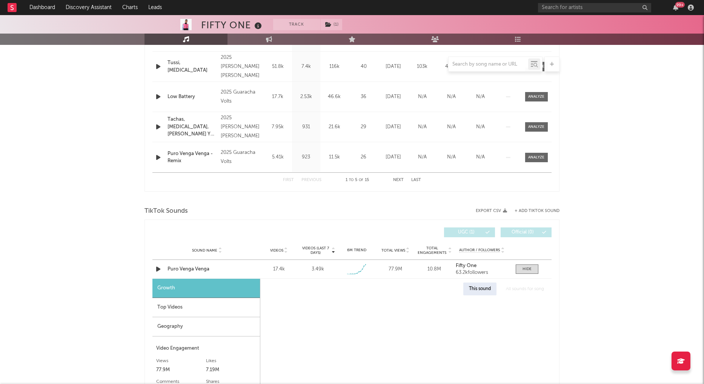
select select "1w"
click at [190, 309] on div "Top Videos" at bounding box center [206, 307] width 108 height 19
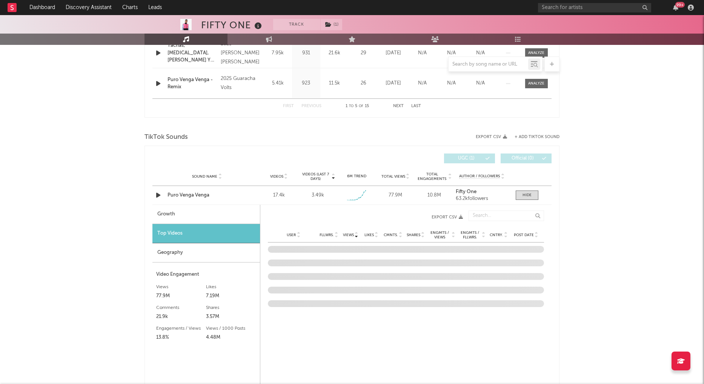
scroll to position [440, 0]
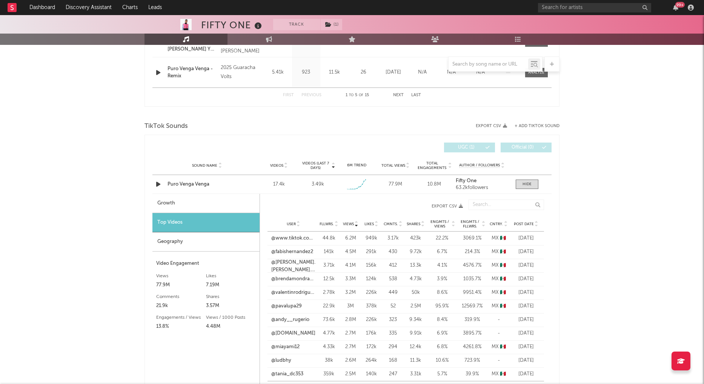
click at [530, 222] on span "Post Date" at bounding box center [524, 224] width 20 height 5
click at [197, 200] on div "Growth" at bounding box center [205, 203] width 107 height 19
select select "1w"
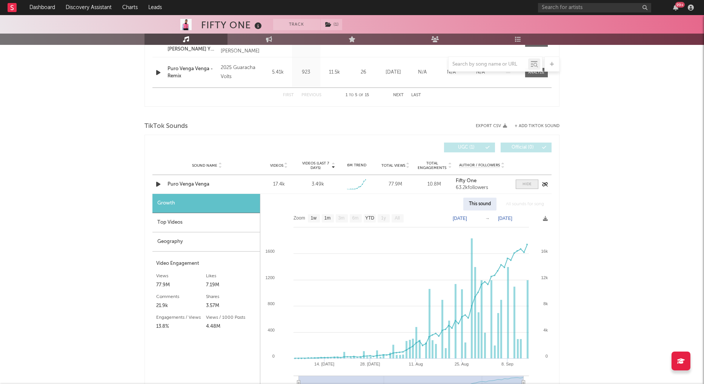
click at [526, 182] on div at bounding box center [527, 185] width 9 height 6
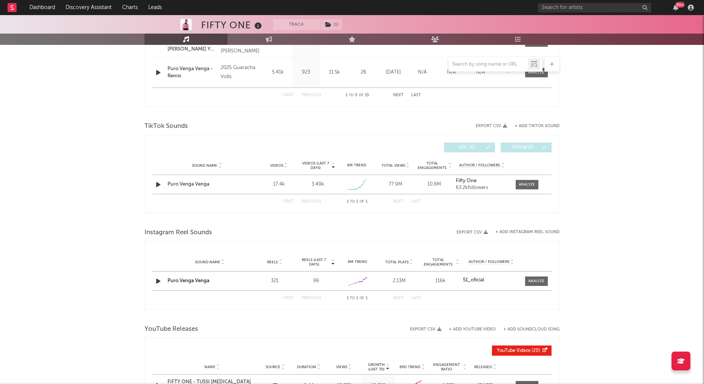
click at [191, 278] on link "Puro Venga Venga" at bounding box center [189, 280] width 42 height 5
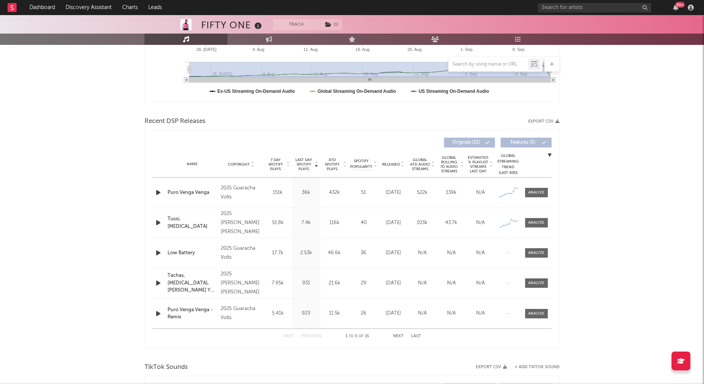
scroll to position [213, 0]
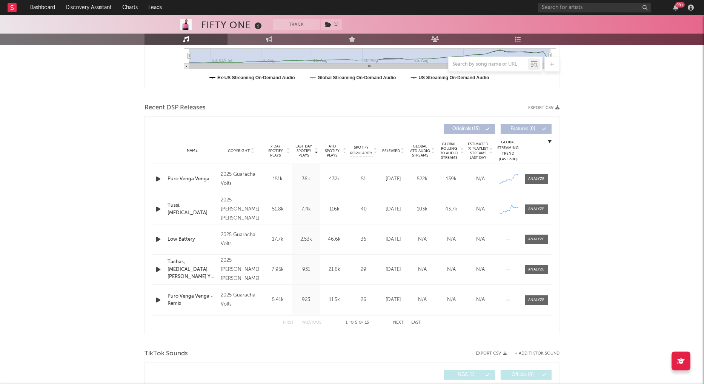
click at [158, 206] on icon "button" at bounding box center [158, 209] width 8 height 9
click at [359, 374] on div at bounding box center [352, 375] width 94 height 2
click at [386, 374] on div at bounding box center [352, 375] width 94 height 2
click at [246, 374] on icon "button" at bounding box center [245, 375] width 4 height 6
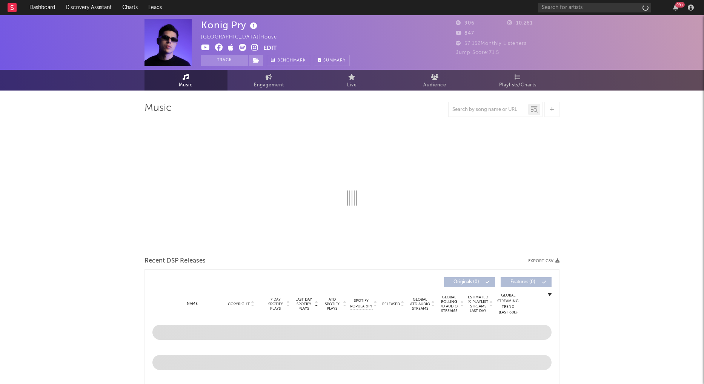
select select "1w"
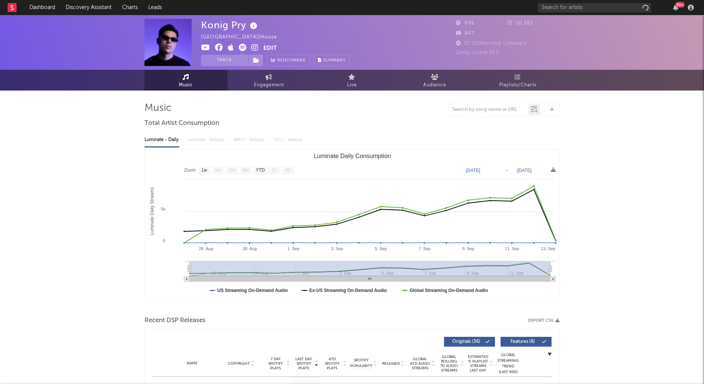
click at [255, 26] on icon at bounding box center [253, 26] width 11 height 11
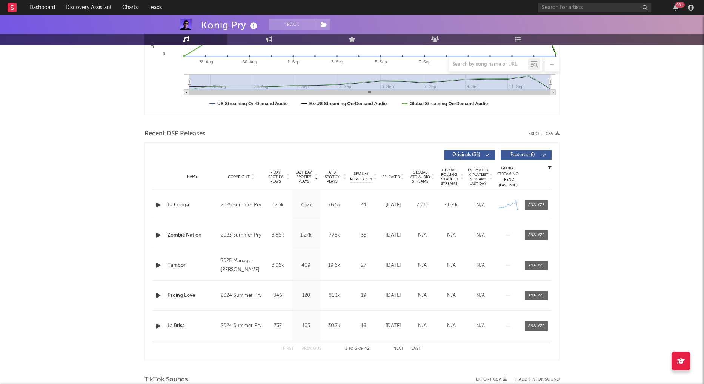
scroll to position [217, 0]
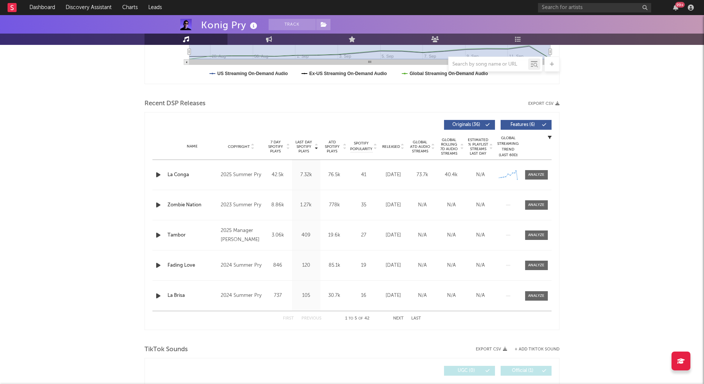
click at [306, 143] on span "Last Day Spotify Plays" at bounding box center [304, 147] width 20 height 14
click at [535, 175] on div at bounding box center [537, 175] width 16 height 6
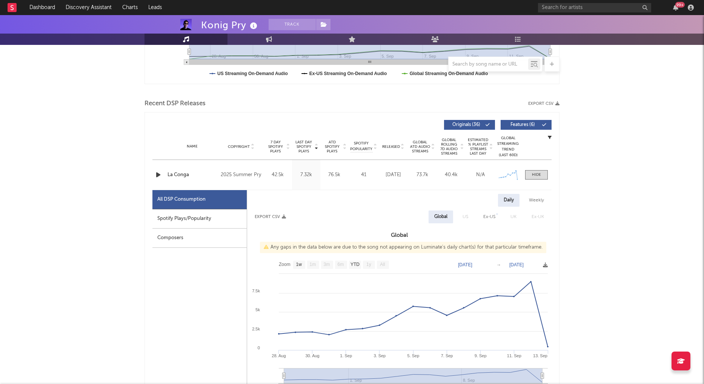
click at [162, 222] on div "Spotify Plays/Popularity" at bounding box center [199, 218] width 94 height 19
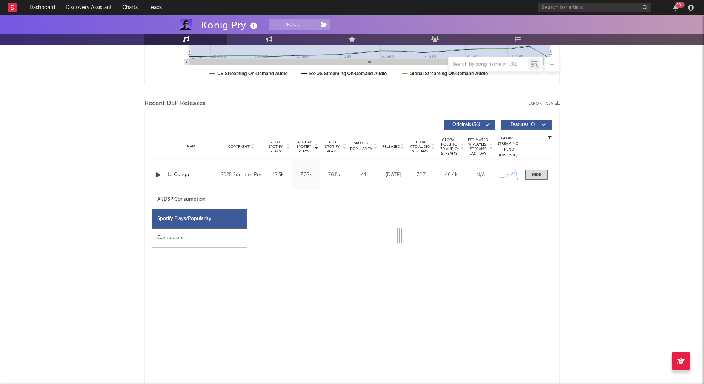
select select "1w"
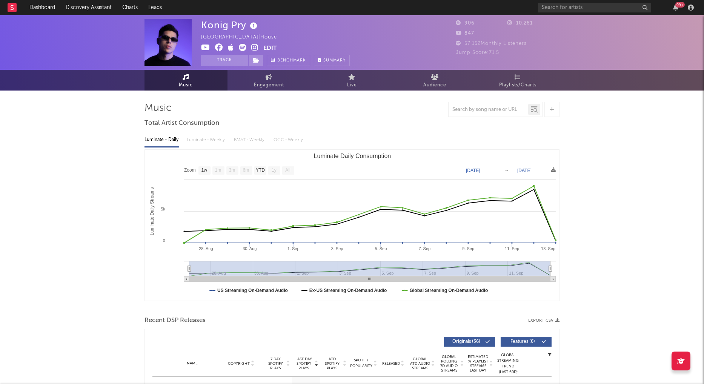
scroll to position [0, 0]
click at [207, 49] on icon at bounding box center [205, 48] width 9 height 8
click at [222, 48] on icon at bounding box center [219, 48] width 8 height 8
click at [253, 48] on icon at bounding box center [254, 48] width 7 height 8
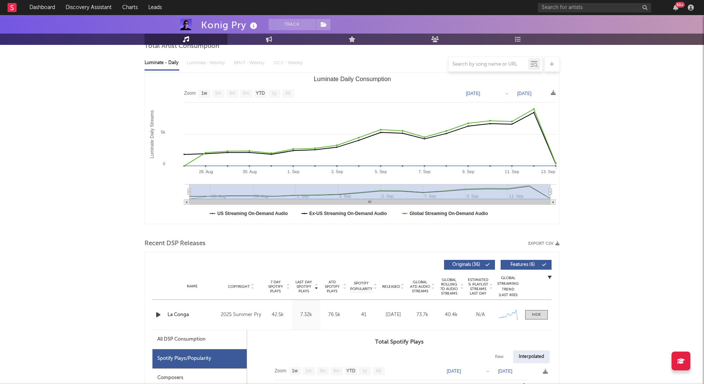
scroll to position [136, 0]
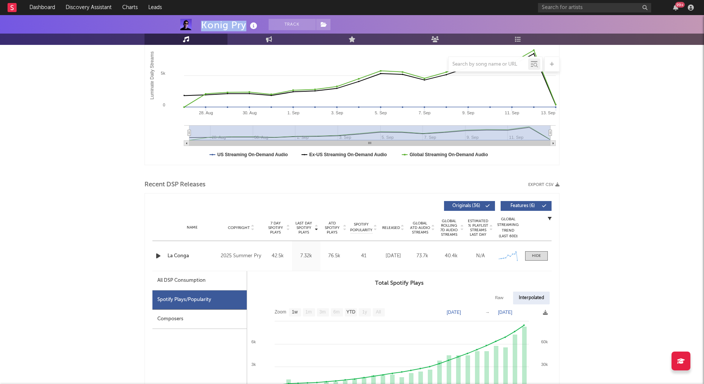
drag, startPoint x: 201, startPoint y: 23, endPoint x: 245, endPoint y: 24, distance: 43.8
click at [245, 24] on div "Konig Pry" at bounding box center [230, 25] width 58 height 12
copy div "Konig Pry"
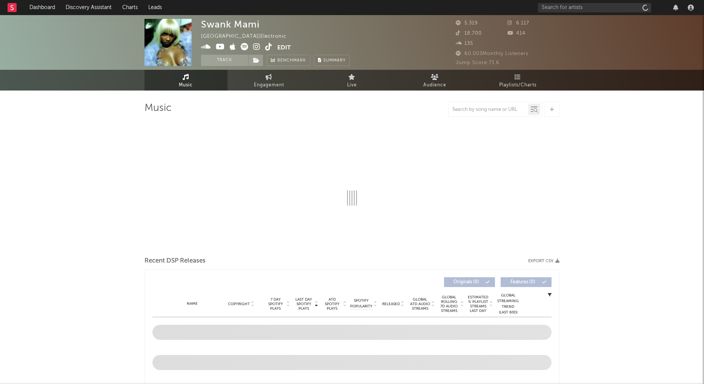
select select "6m"
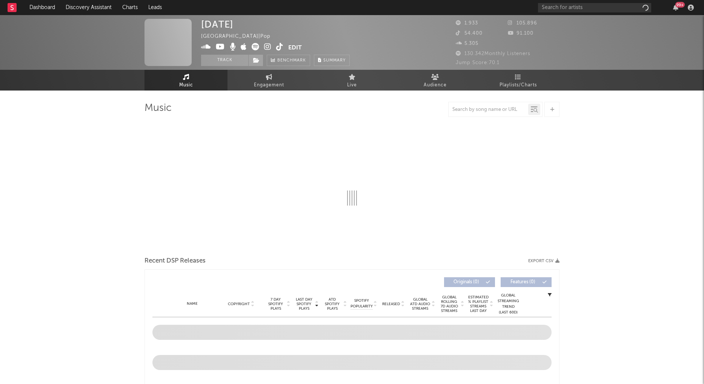
select select "6m"
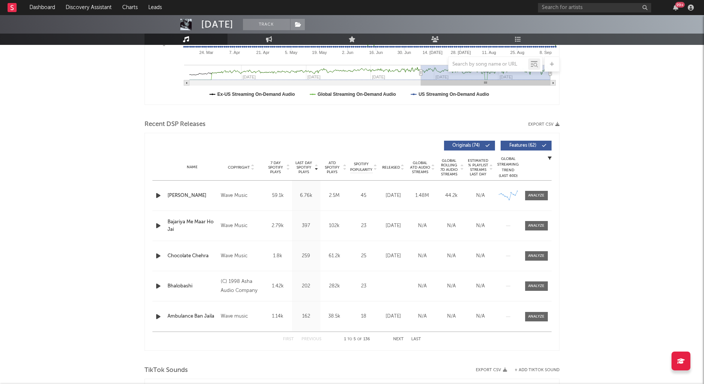
scroll to position [203, 0]
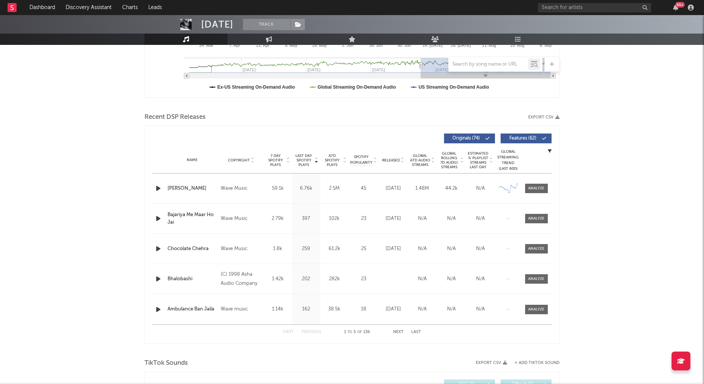
click at [301, 161] on span "Last Day Spotify Plays" at bounding box center [304, 161] width 20 height 14
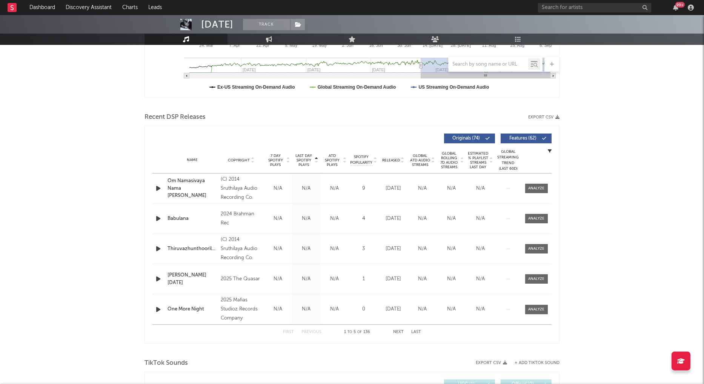
click at [301, 161] on span "Last Day Spotify Plays" at bounding box center [304, 161] width 20 height 14
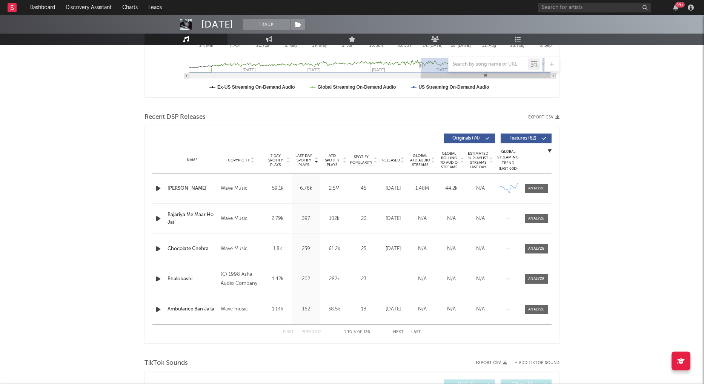
click at [191, 157] on div "Name" at bounding box center [192, 160] width 49 height 6
click at [415, 331] on button "Last" at bounding box center [416, 332] width 10 height 4
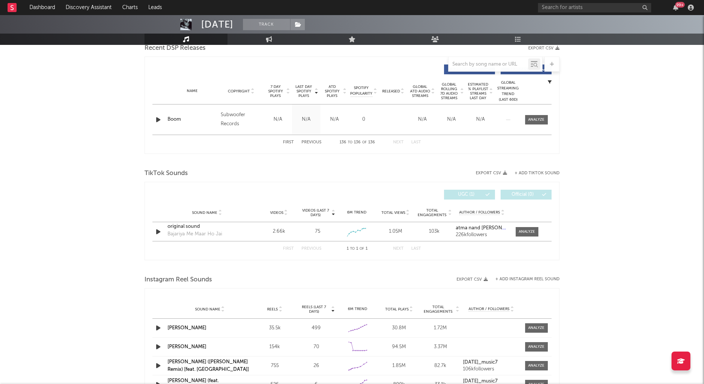
scroll to position [341, 0]
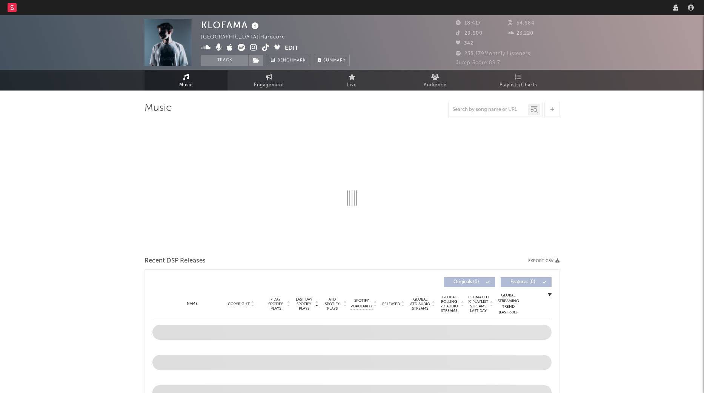
select select "6m"
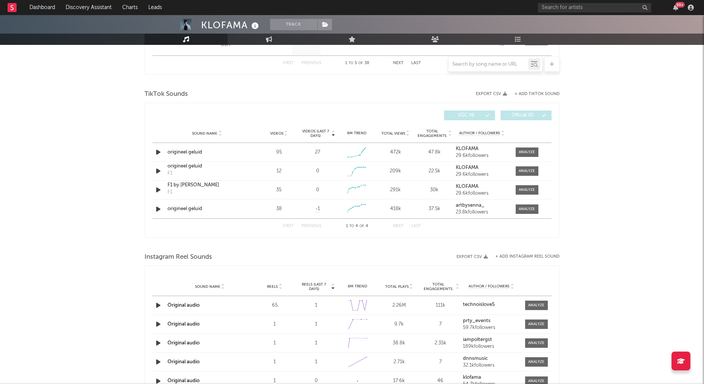
scroll to position [510, 0]
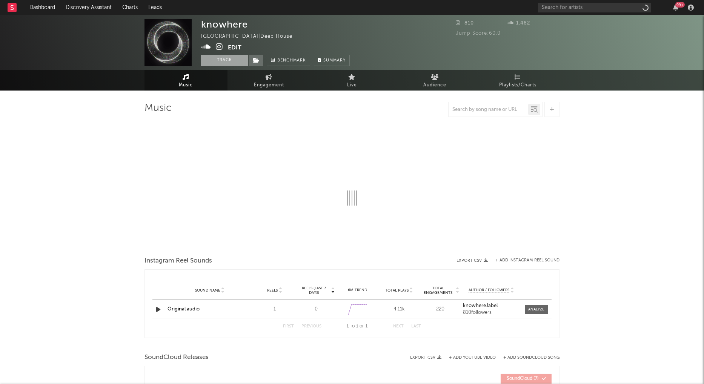
select select "1w"
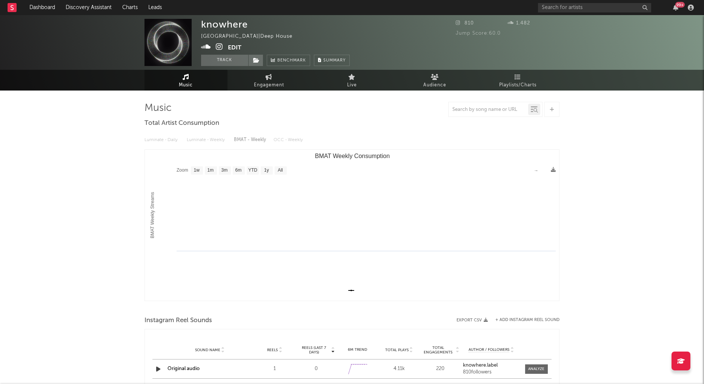
scroll to position [0, 0]
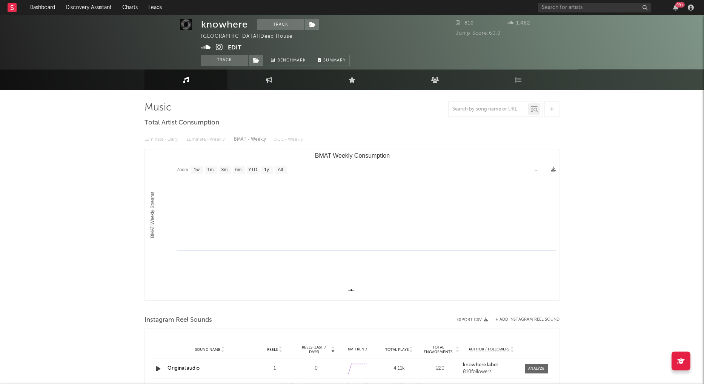
click at [219, 49] on icon at bounding box center [219, 47] width 7 height 8
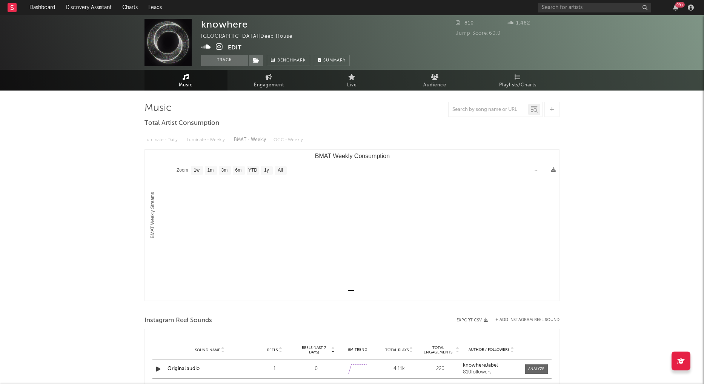
click at [206, 48] on icon at bounding box center [206, 47] width 10 height 8
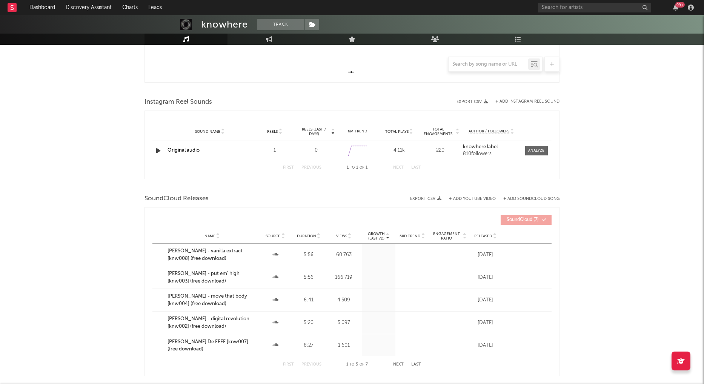
scroll to position [220, 0]
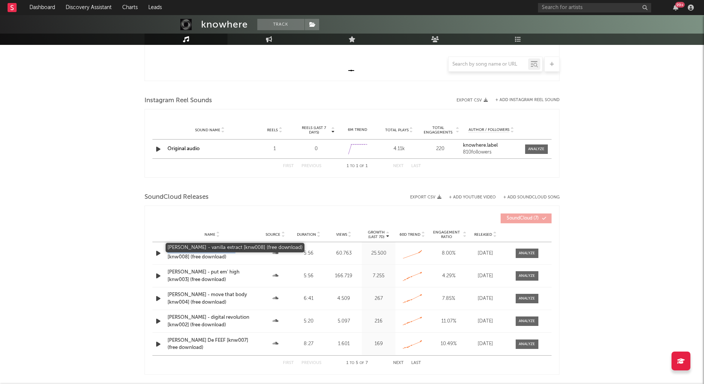
drag, startPoint x: 166, startPoint y: 248, endPoint x: 227, endPoint y: 249, distance: 61.5
click at [227, 249] on div "Name [PERSON_NAME] - vanilla extract [knw008] (free download)" at bounding box center [212, 253] width 93 height 15
copy div "[PERSON_NAME] - vanilla extract"
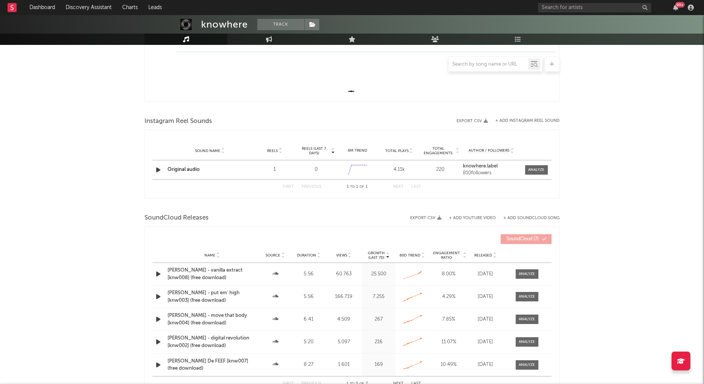
scroll to position [198, 0]
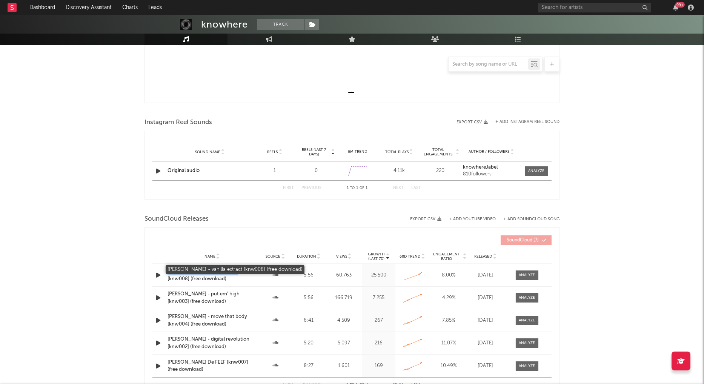
drag, startPoint x: 163, startPoint y: 267, endPoint x: 226, endPoint y: 269, distance: 63.1
click at [228, 269] on div "Name [PERSON_NAME] - vanilla extract [knw008] (free download) Source Duration 5…" at bounding box center [351, 275] width 399 height 22
copy div "Name [PERSON_NAME] - vanilla extract"
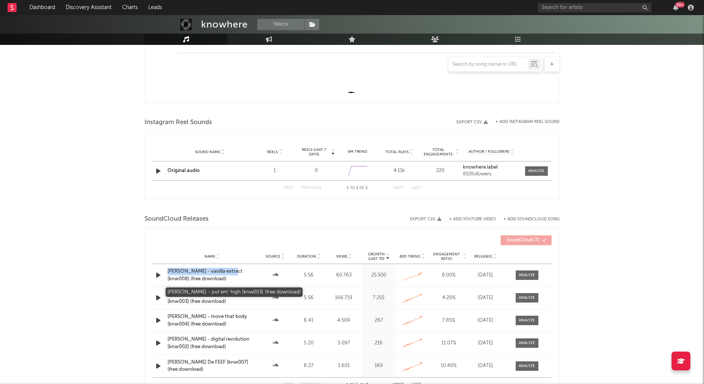
click at [211, 293] on div "[PERSON_NAME] - put em' high [knw003] (free download)" at bounding box center [212, 298] width 89 height 15
